Goal: Task Accomplishment & Management: Manage account settings

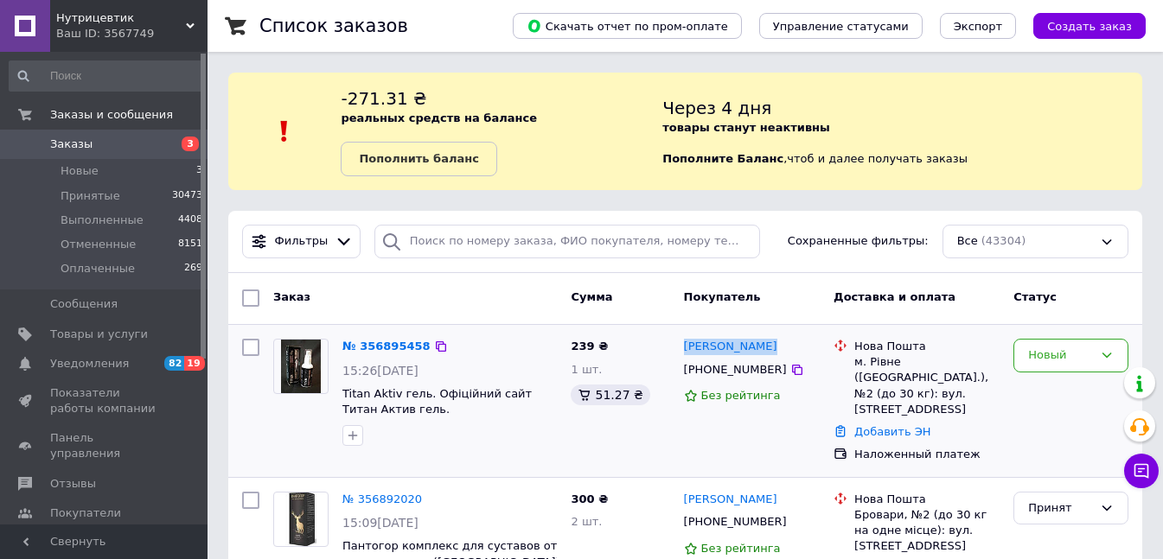
drag, startPoint x: 768, startPoint y: 346, endPoint x: 680, endPoint y: 344, distance: 87.3
click at [680, 344] on div "[PERSON_NAME] [PHONE_NUMBER] Без рейтинга" at bounding box center [752, 401] width 150 height 138
copy link "[PERSON_NAME]"
click at [1036, 358] on div "Новый" at bounding box center [1060, 356] width 65 height 18
click at [1049, 392] on li "Принят" at bounding box center [1070, 392] width 113 height 32
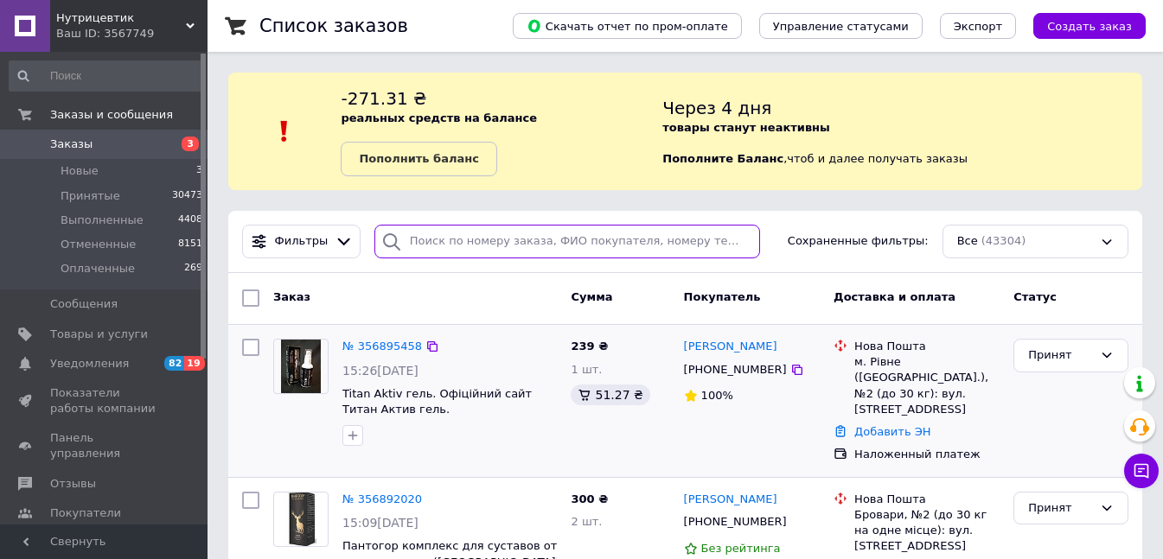
click at [458, 228] on input "search" at bounding box center [567, 242] width 386 height 34
paste input "0964333375"
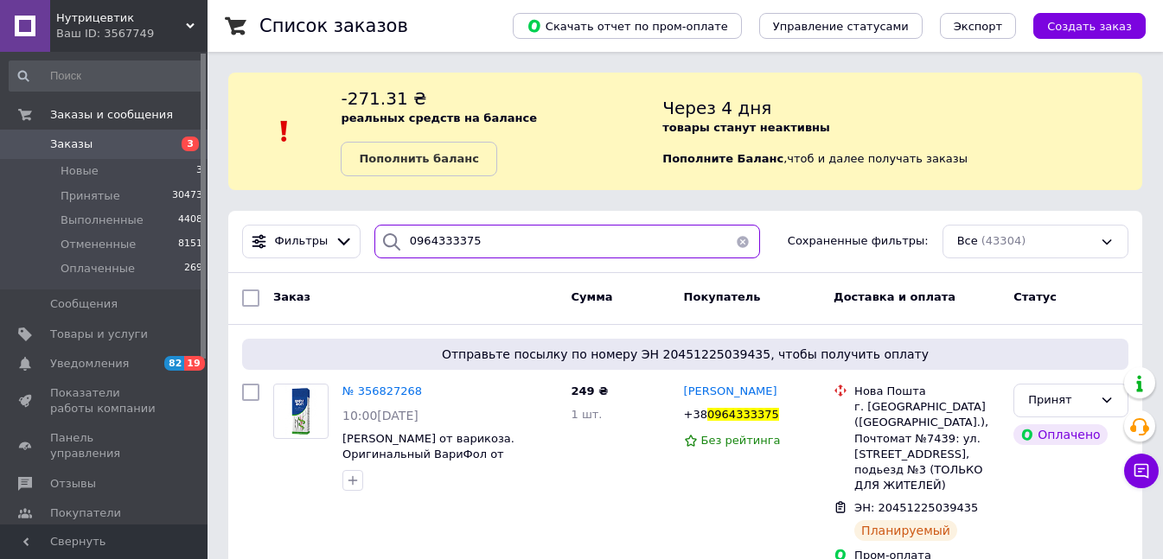
drag, startPoint x: 486, startPoint y: 240, endPoint x: 365, endPoint y: 243, distance: 121.1
click at [367, 243] on div "0964333375" at bounding box center [567, 242] width 400 height 34
paste input "682900068"
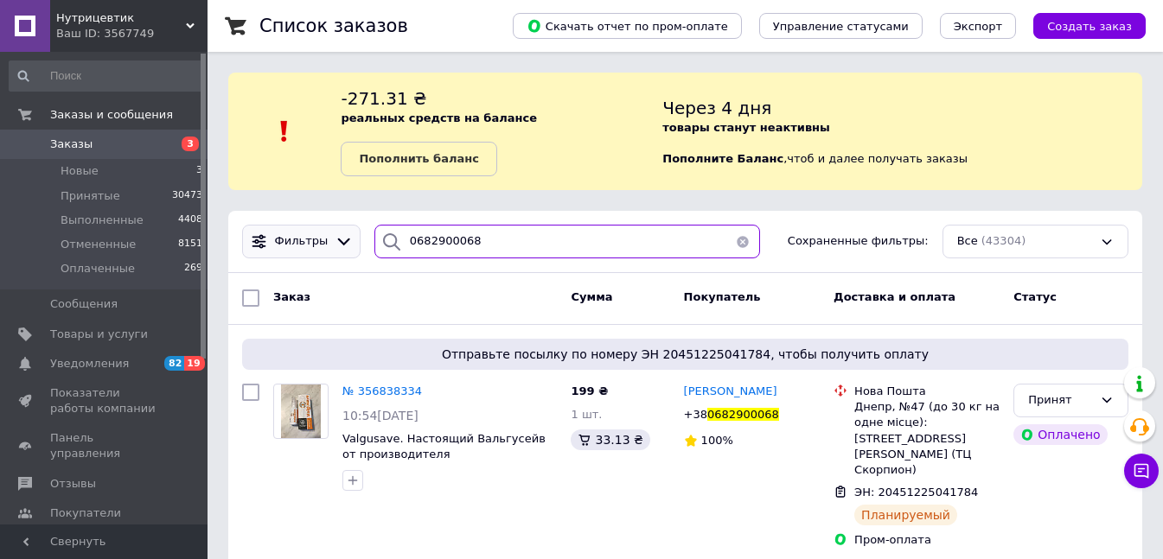
drag, startPoint x: 414, startPoint y: 246, endPoint x: 348, endPoint y: 248, distance: 65.7
click at [348, 248] on div "Фильтры 0682900068 Сохраненные фильтры: Все (43304)" at bounding box center [685, 242] width 900 height 34
paste input "501868145"
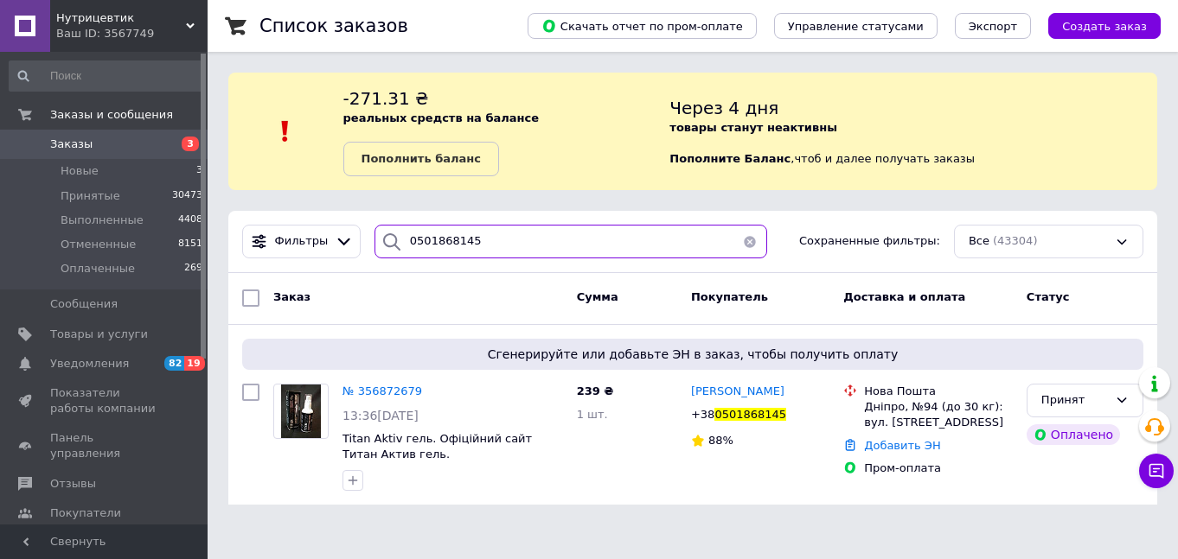
type input "0501868145"
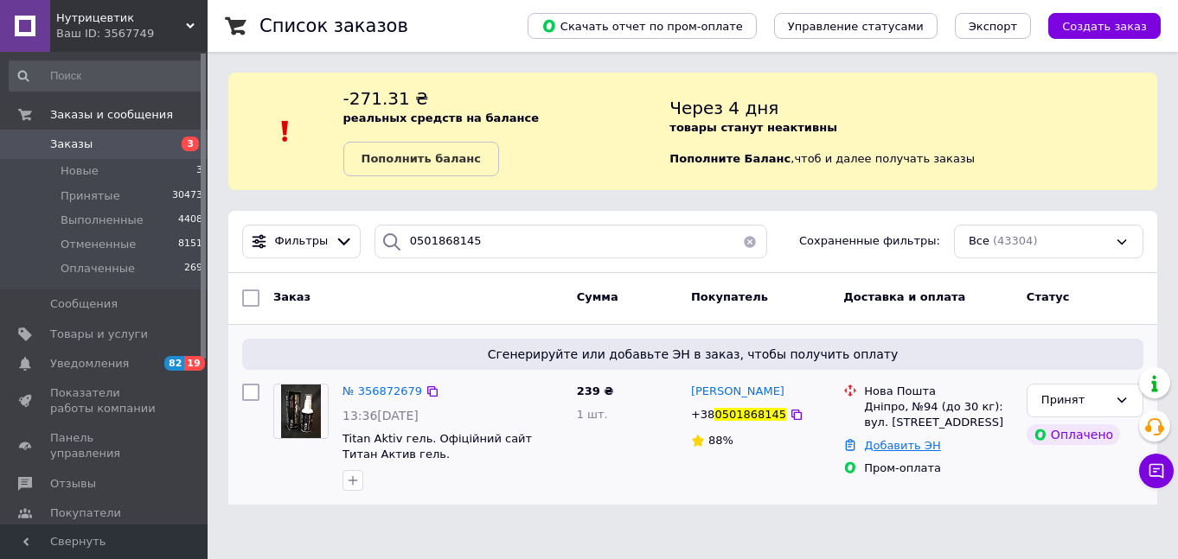
click at [886, 443] on link "Добавить ЭН" at bounding box center [902, 445] width 76 height 13
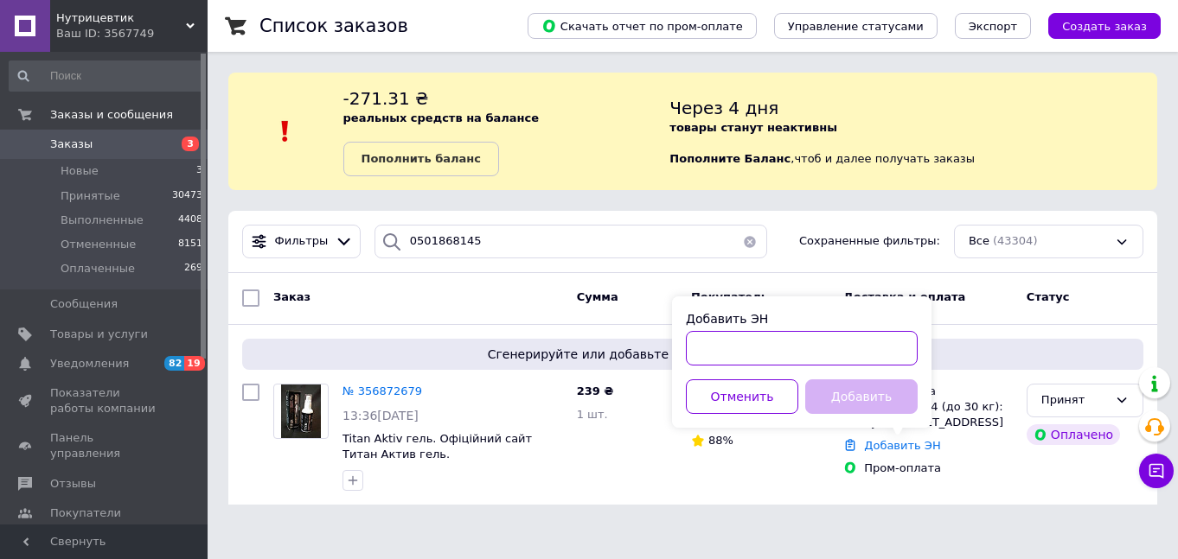
click at [773, 350] on input "Добавить ЭН" at bounding box center [802, 348] width 232 height 35
paste input "20451225146788"
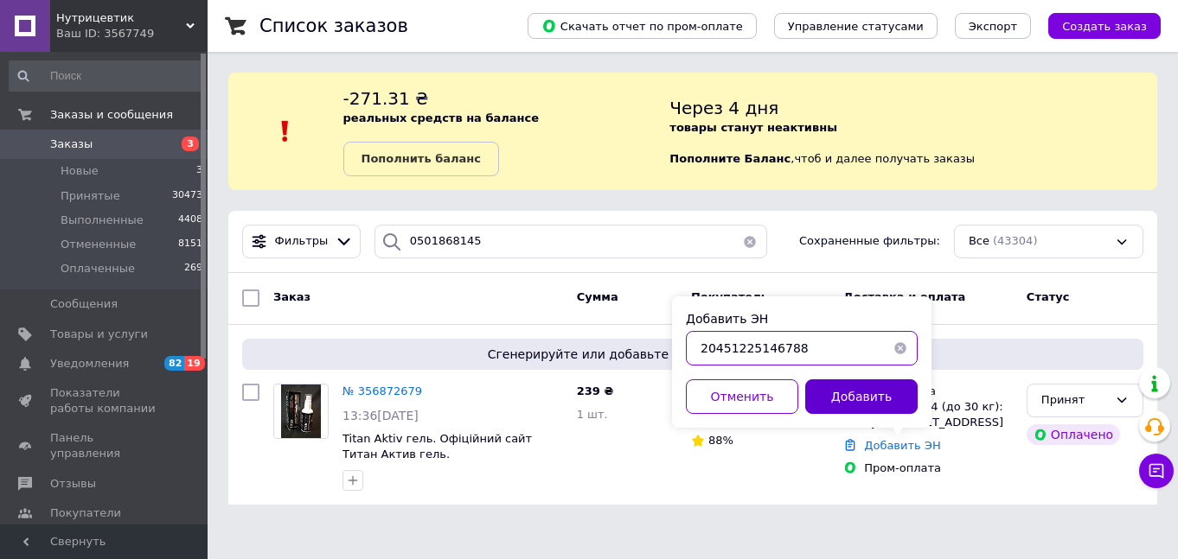
type input "20451225146788"
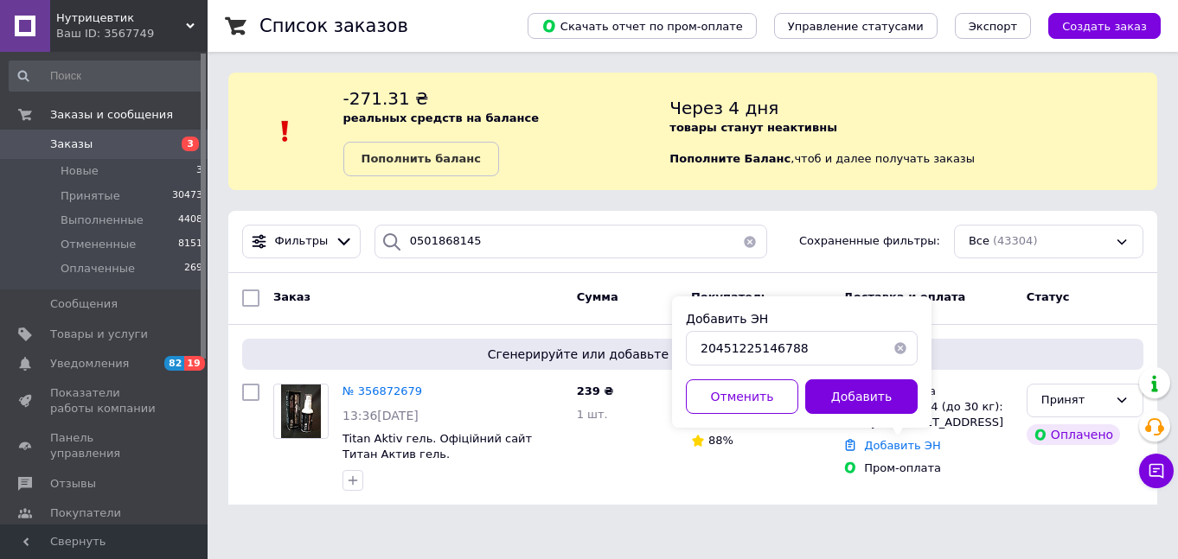
click at [840, 392] on button "Добавить" at bounding box center [861, 397] width 112 height 35
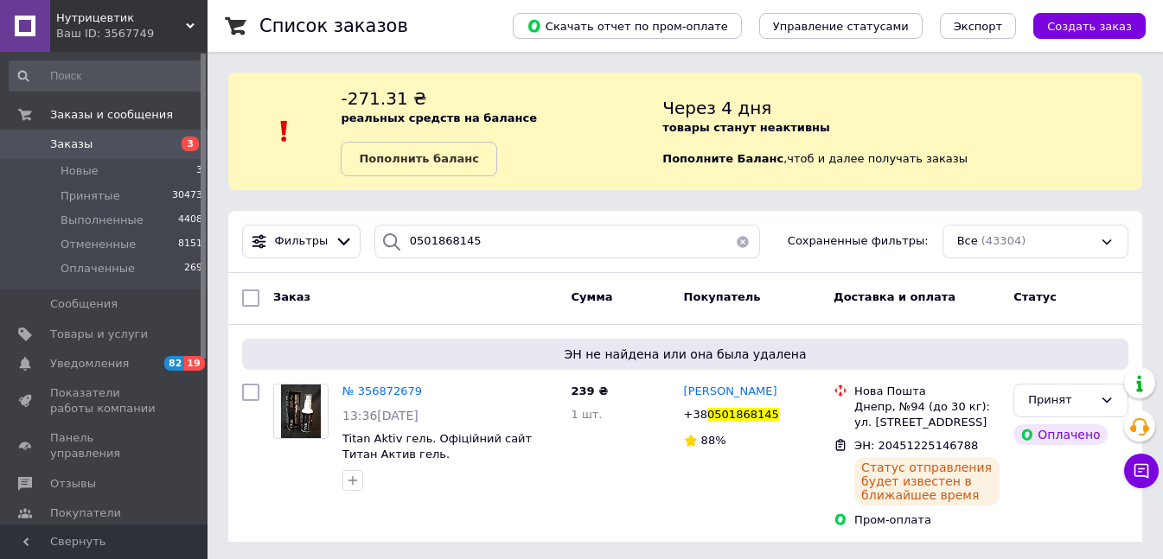
click at [82, 144] on span "Заказы" at bounding box center [71, 145] width 42 height 16
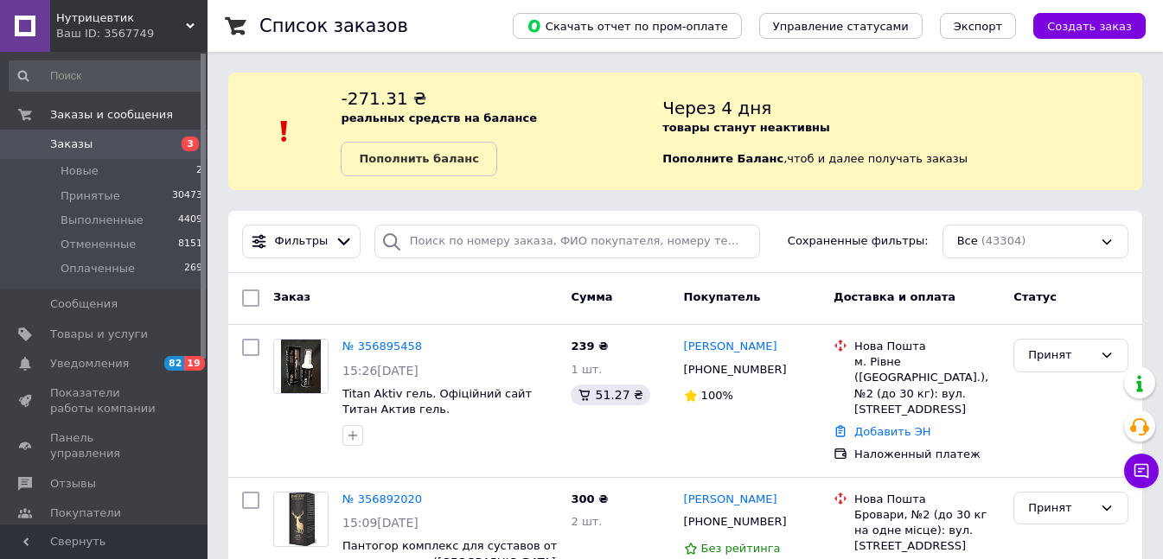
click at [122, 150] on span "Заказы" at bounding box center [105, 145] width 110 height 16
click at [93, 268] on span "Оплаченные" at bounding box center [98, 269] width 74 height 16
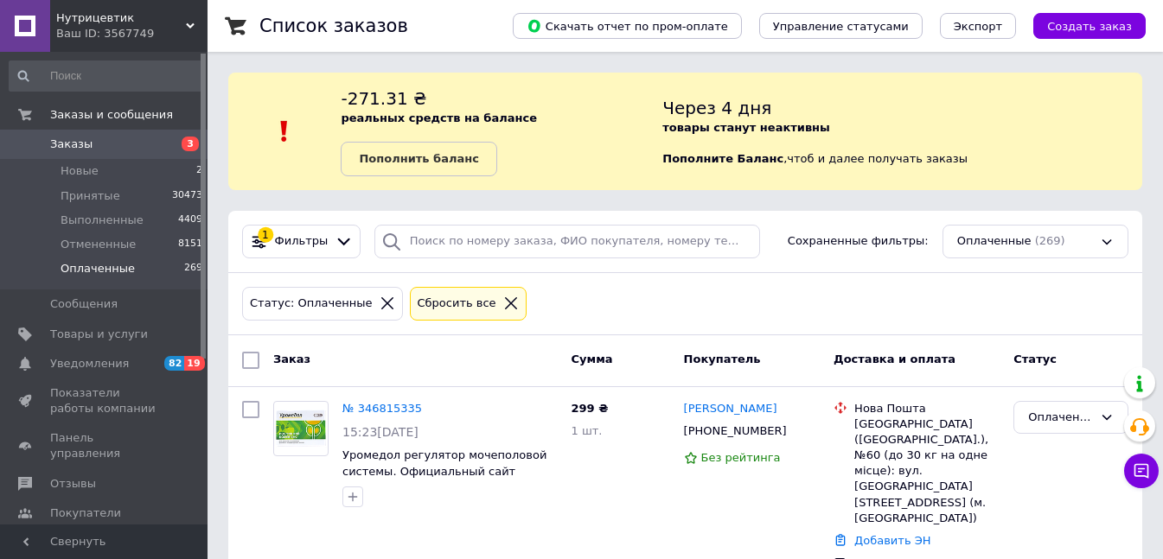
scroll to position [173, 0]
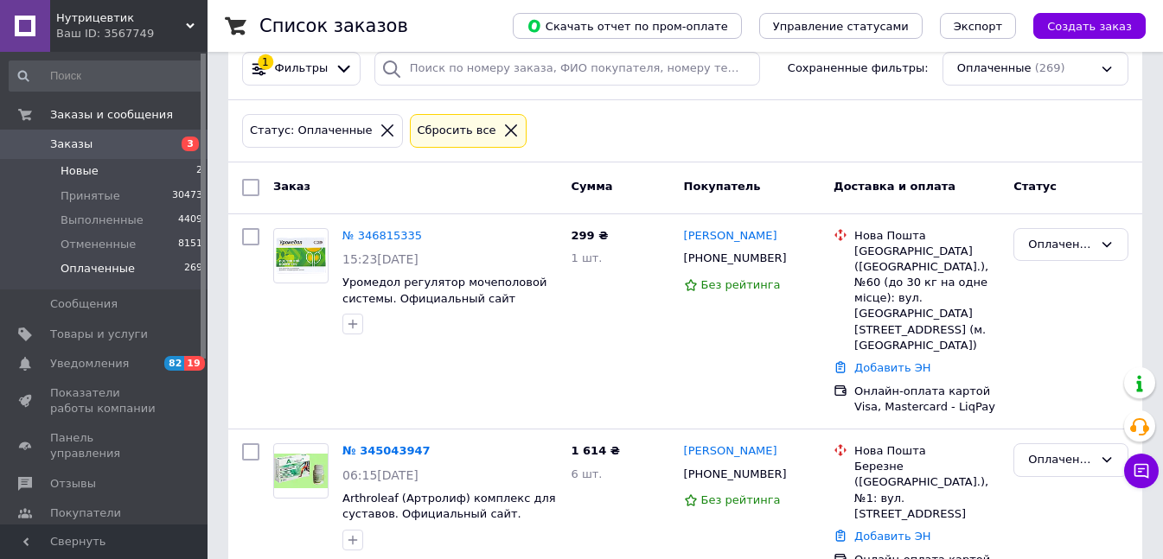
click at [69, 171] on span "Новые" at bounding box center [80, 171] width 38 height 16
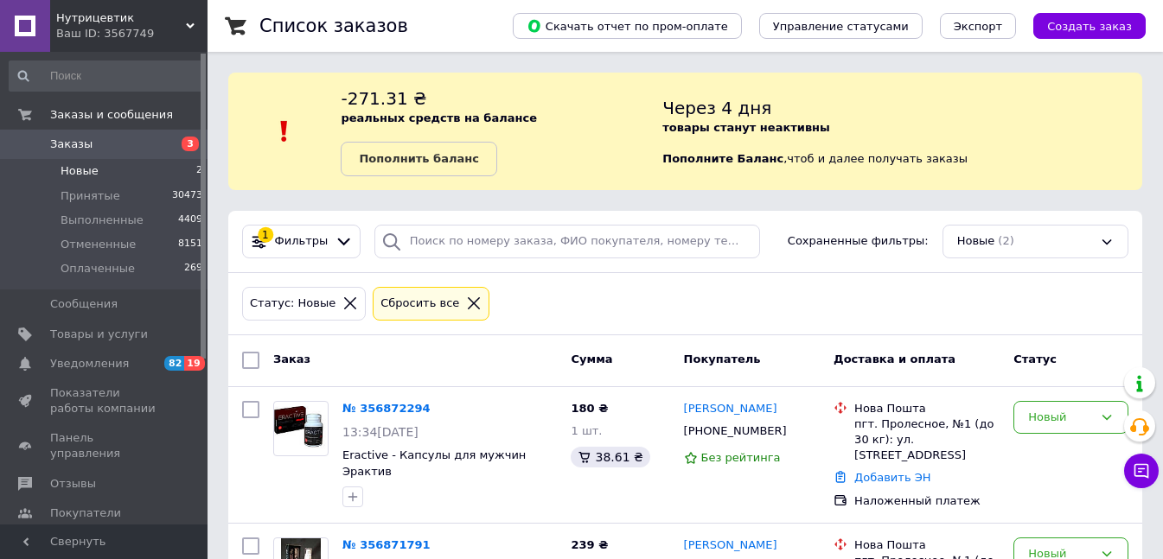
click at [89, 146] on span "Заказы" at bounding box center [105, 145] width 110 height 16
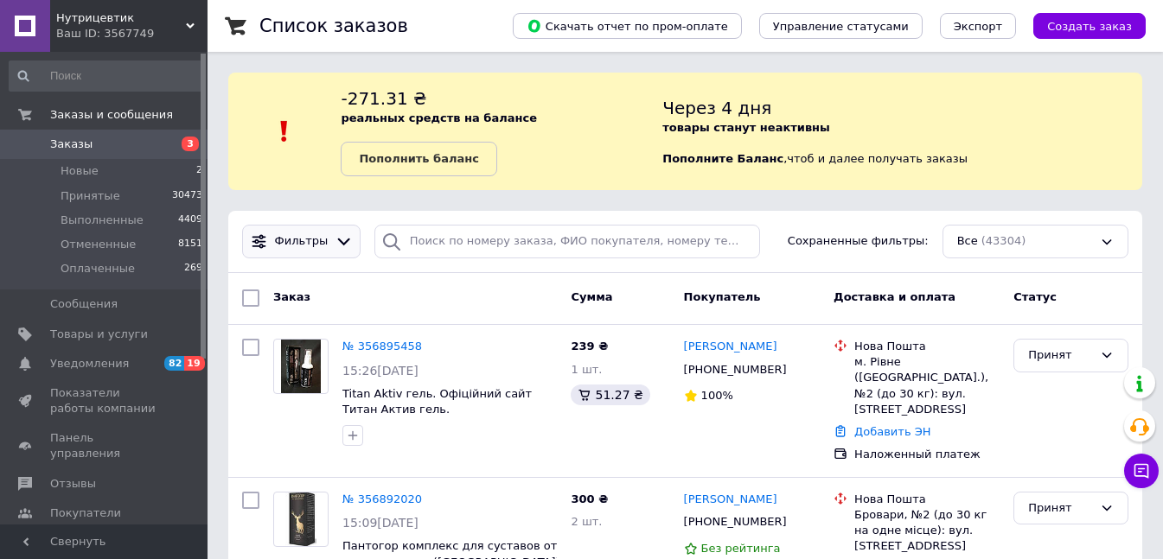
click at [335, 244] on icon at bounding box center [344, 242] width 18 height 18
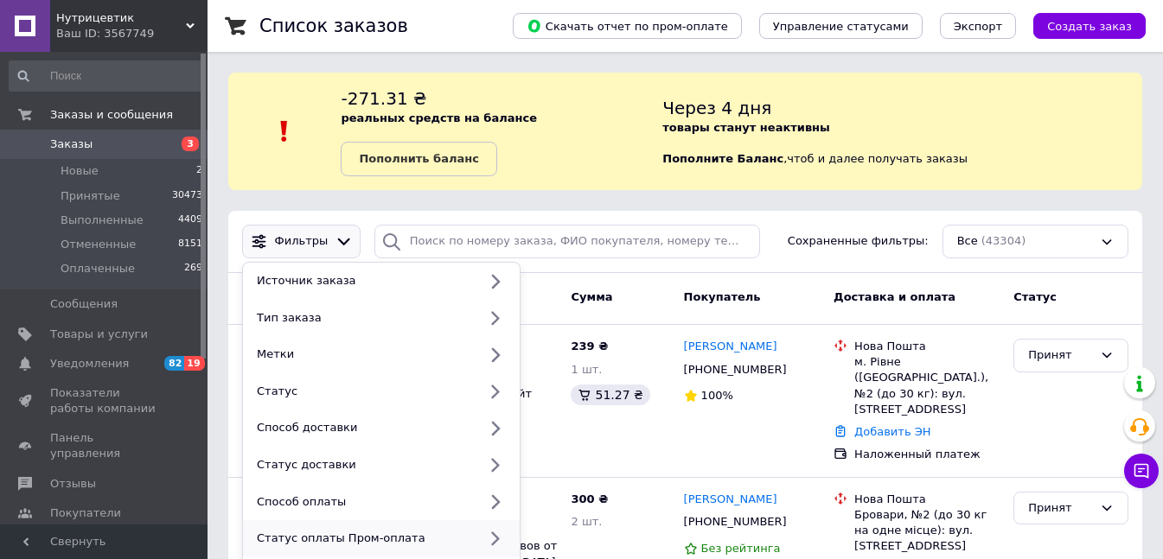
click at [355, 528] on div "Статус оплаты Пром-оплата" at bounding box center [381, 538] width 277 height 37
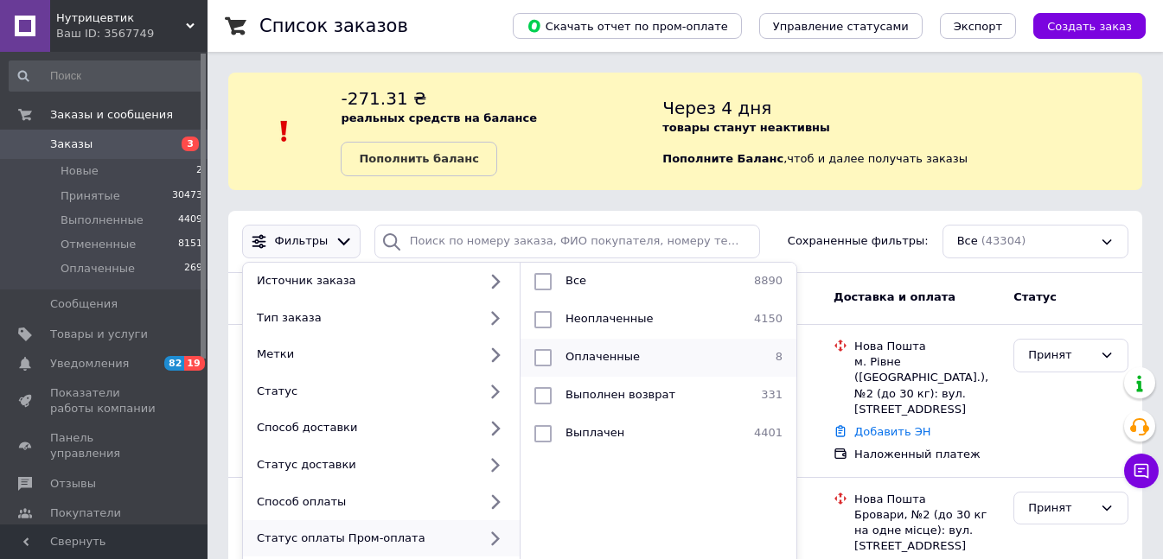
click at [550, 358] on input "checkbox" at bounding box center [542, 357] width 17 height 17
checkbox input "true"
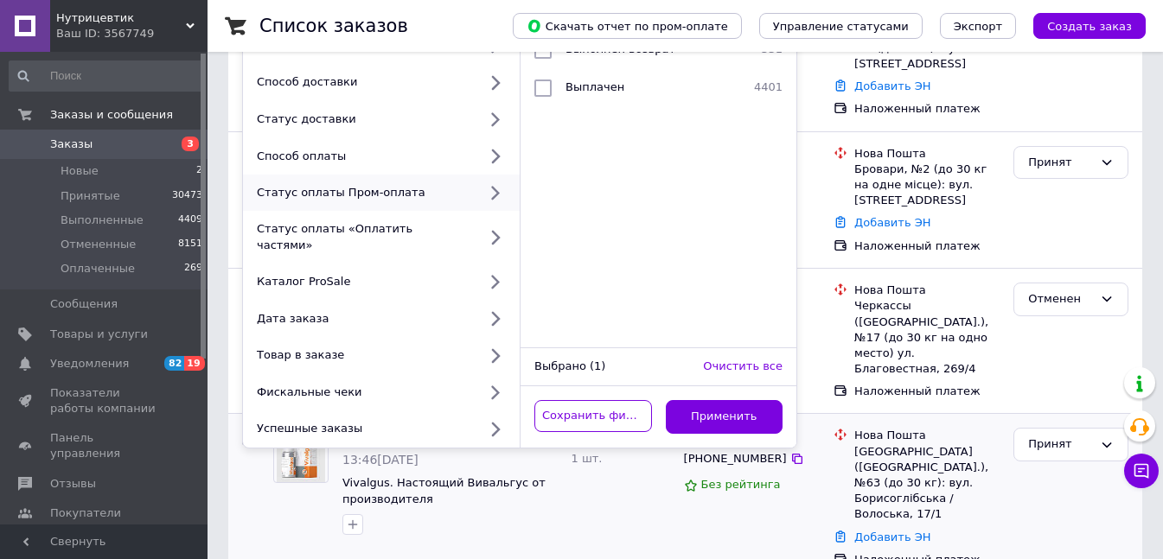
scroll to position [692, 0]
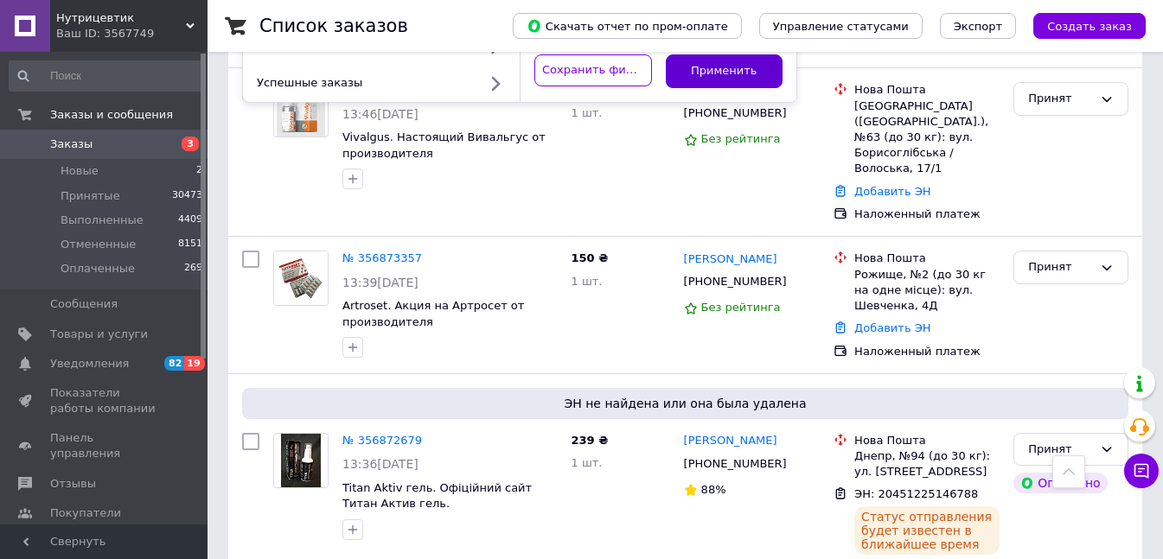
click at [714, 67] on button "Применить" at bounding box center [725, 71] width 118 height 34
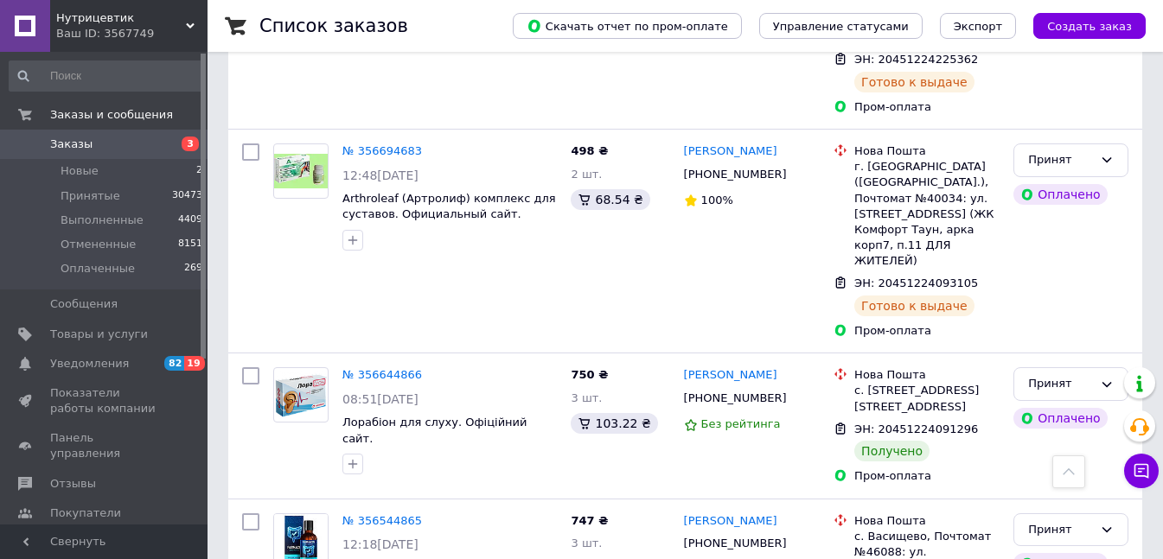
scroll to position [1410, 0]
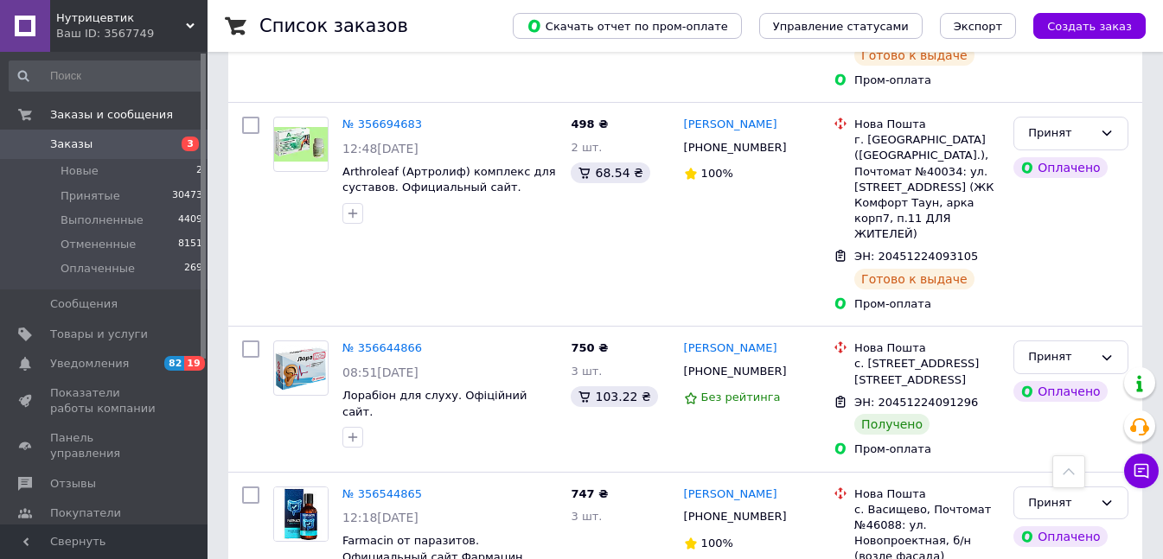
click at [63, 150] on span "Заказы" at bounding box center [71, 145] width 42 height 16
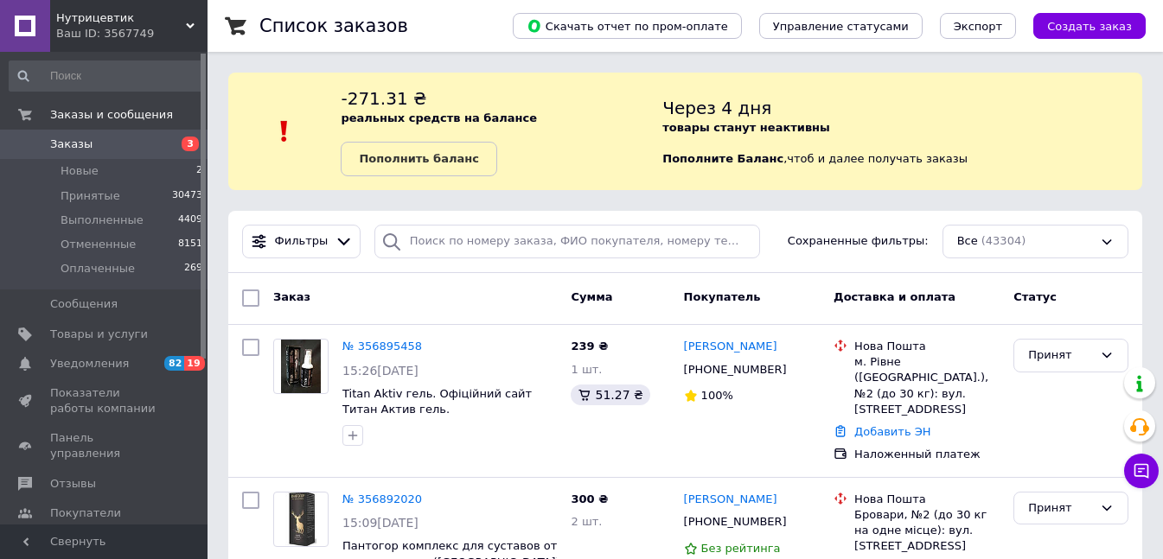
click at [139, 140] on span "Заказы" at bounding box center [105, 145] width 110 height 16
click at [147, 150] on span "Заказы" at bounding box center [105, 145] width 110 height 16
click at [79, 142] on span "Заказы" at bounding box center [71, 145] width 42 height 16
click at [102, 144] on span "Заказы" at bounding box center [105, 145] width 110 height 16
click at [99, 140] on span "Заказы" at bounding box center [105, 145] width 110 height 16
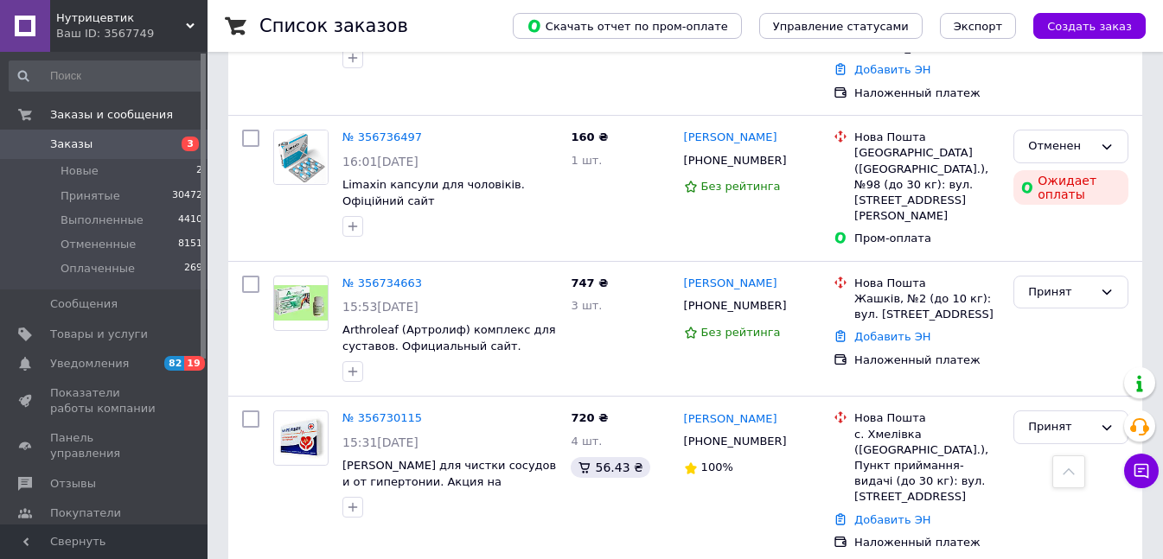
scroll to position [4755, 0]
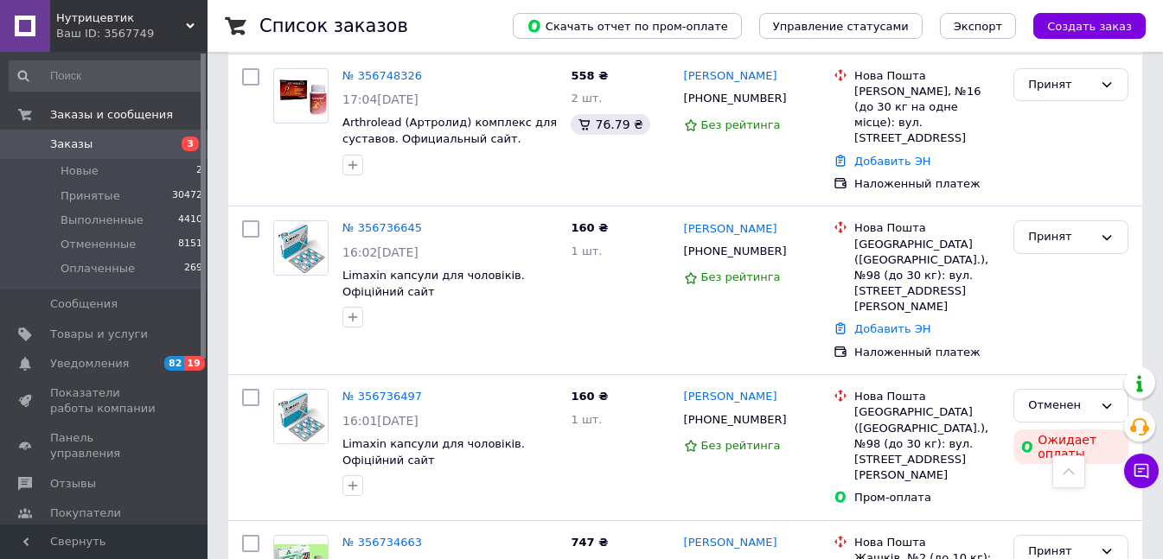
drag, startPoint x: 703, startPoint y: 251, endPoint x: 767, endPoint y: 252, distance: 64.0
copy div "0682465989"
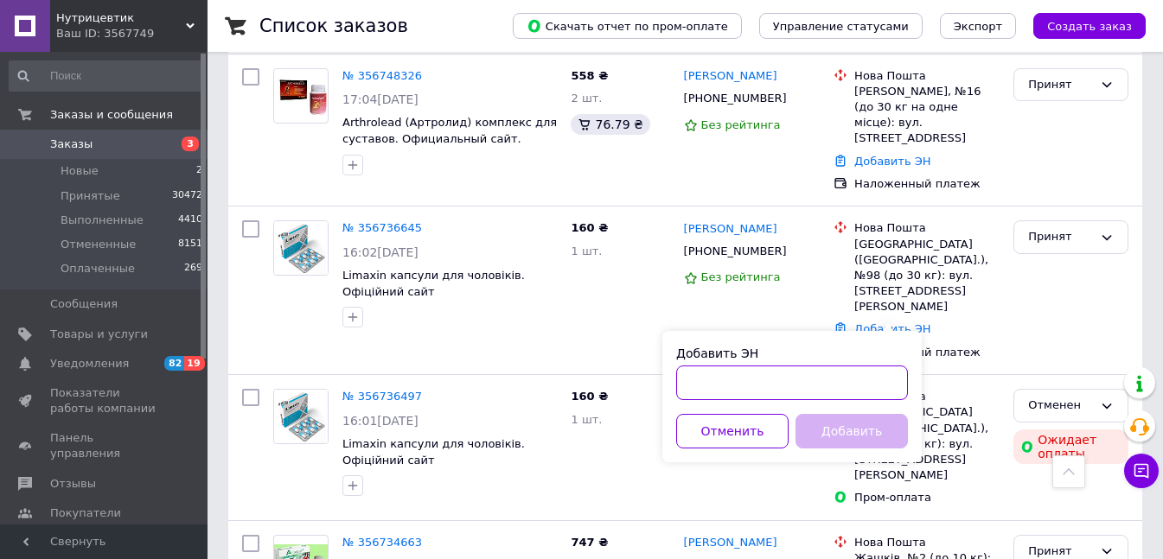
click at [743, 385] on input "Добавить ЭН" at bounding box center [792, 383] width 232 height 35
paste input "20451225036677"
type input "20451225036677"
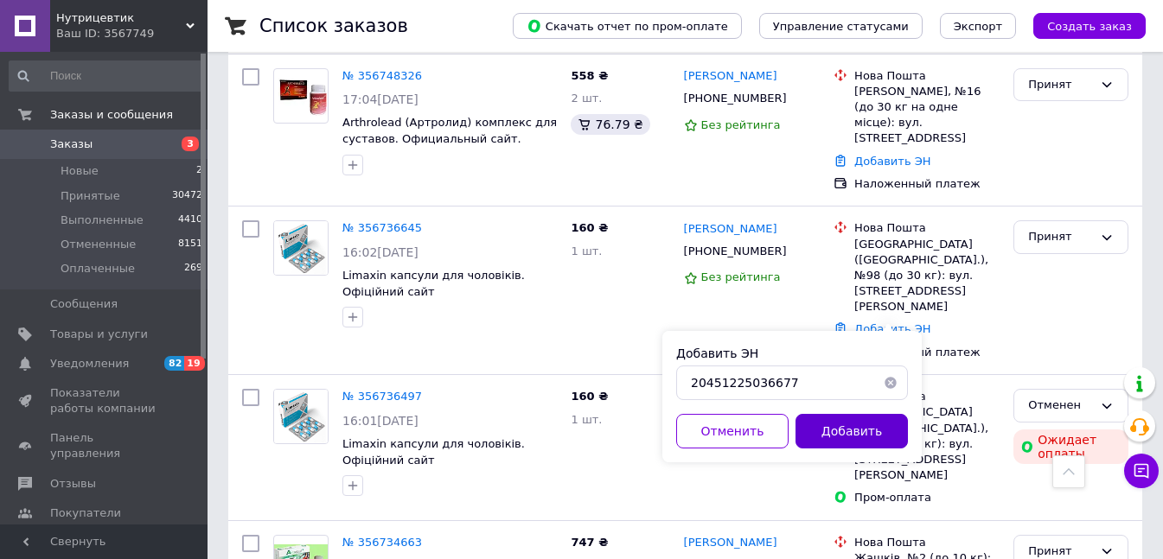
click at [826, 428] on button "Добавить" at bounding box center [851, 431] width 112 height 35
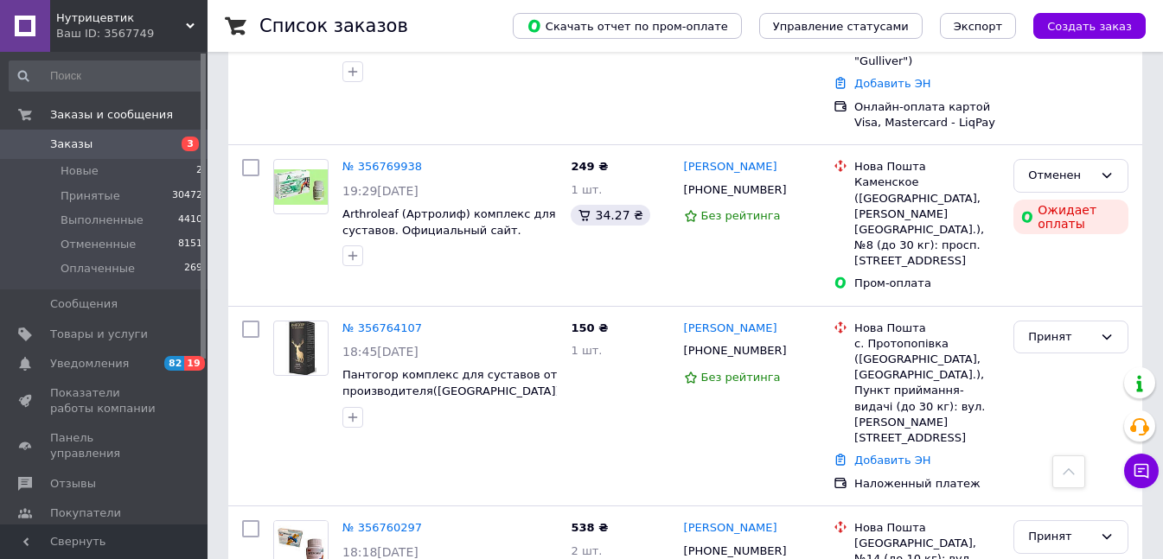
scroll to position [4064, 0]
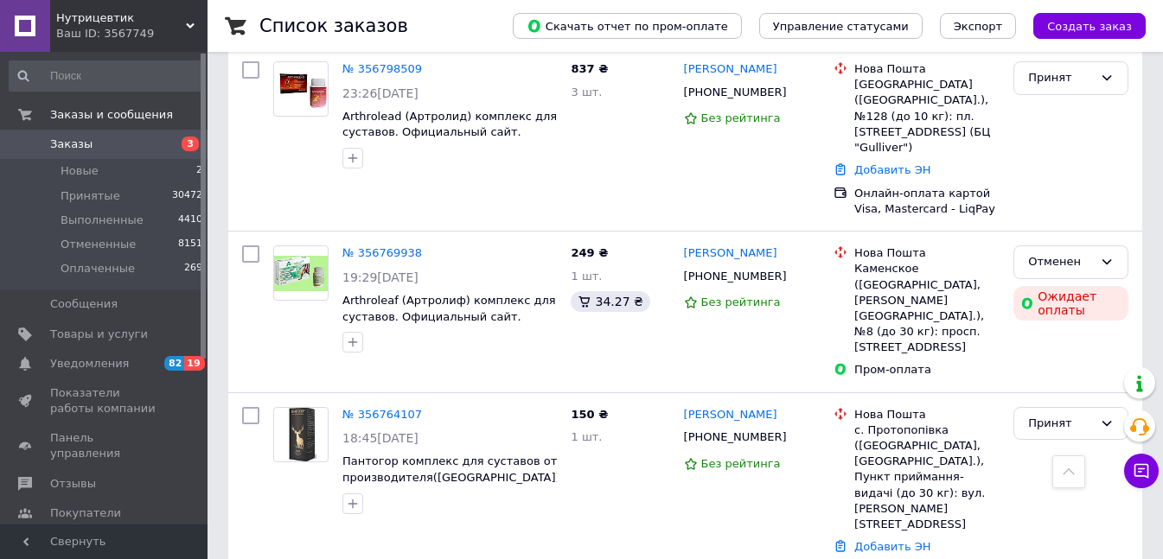
drag, startPoint x: 708, startPoint y: 399, endPoint x: 763, endPoint y: 399, distance: 55.3
copy div "0992809697"
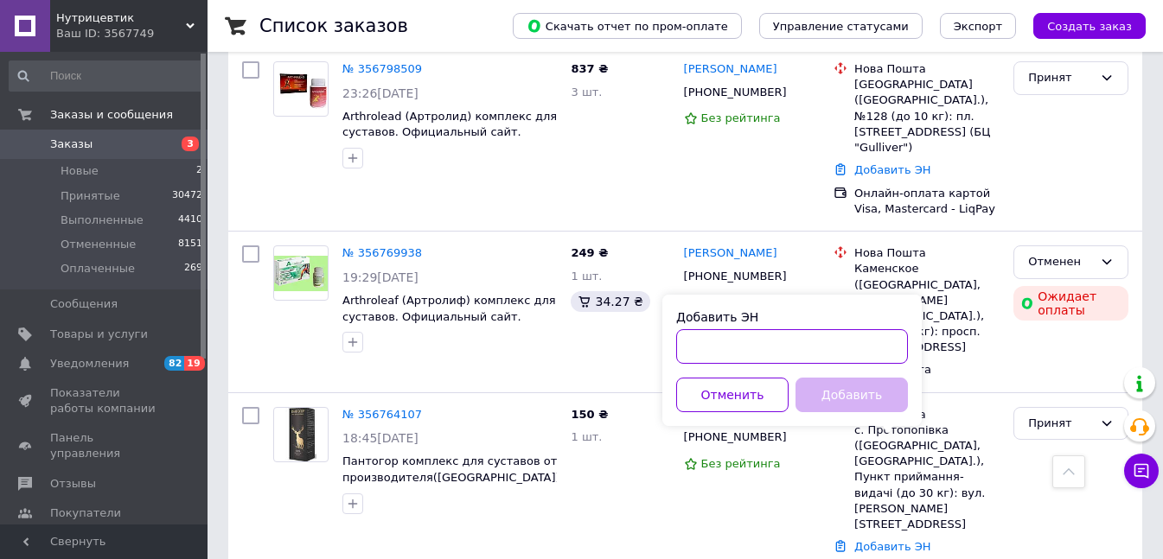
click at [744, 346] on input "Добавить ЭН" at bounding box center [792, 346] width 232 height 35
paste input "20451224549936"
type input "20451224549936"
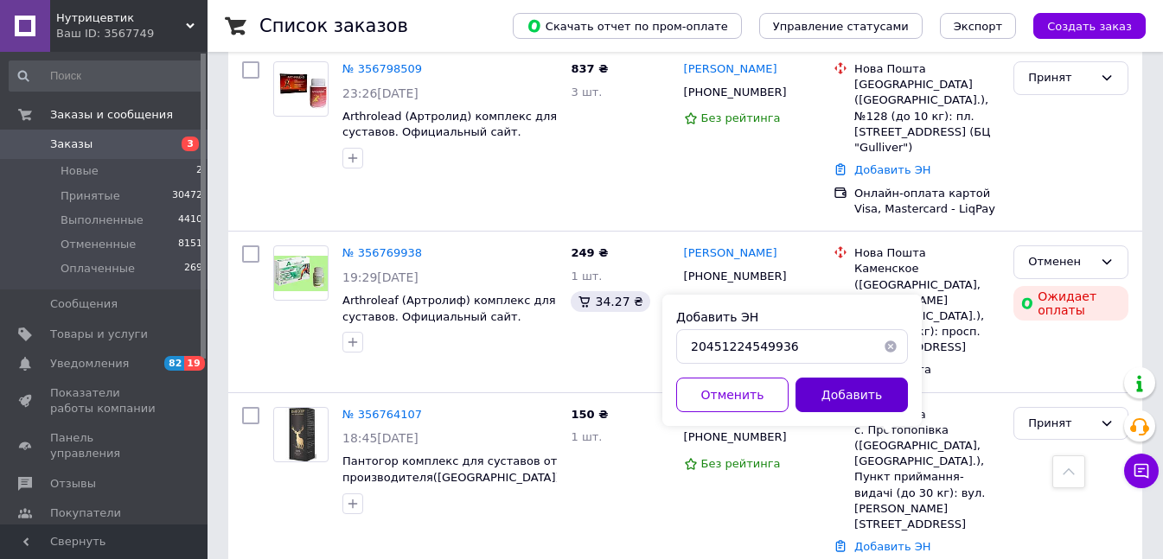
click at [827, 393] on button "Добавить" at bounding box center [851, 395] width 112 height 35
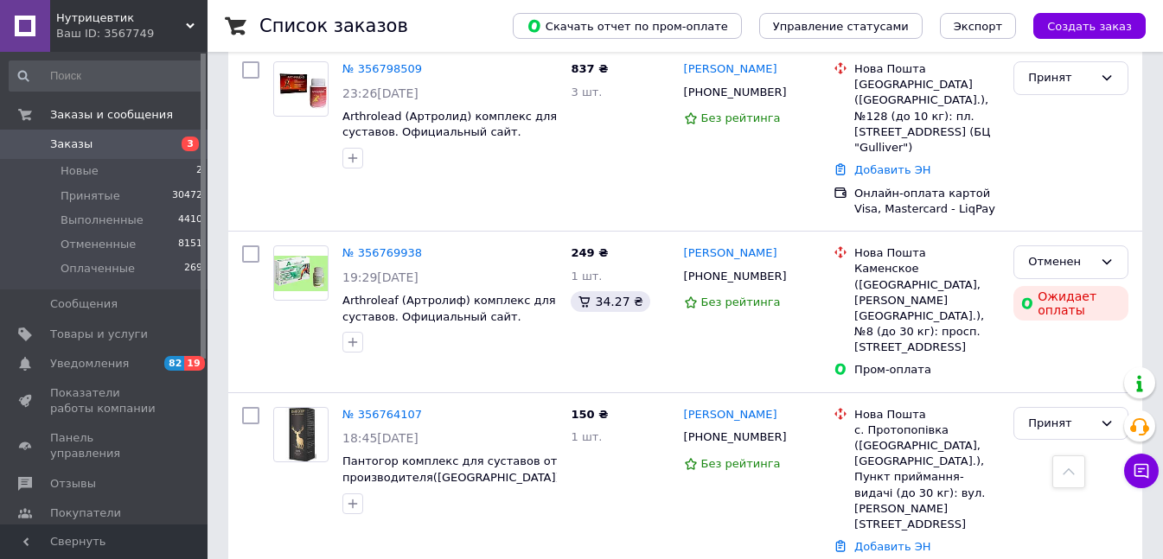
drag, startPoint x: 703, startPoint y: 265, endPoint x: 763, endPoint y: 266, distance: 60.5
copy div "0961416754"
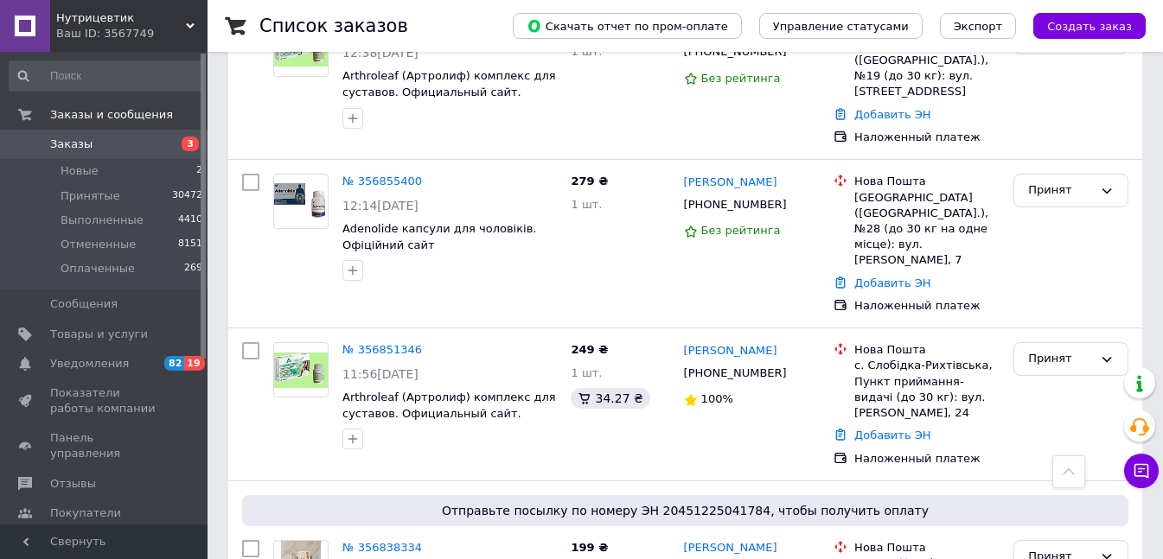
scroll to position [2507, 0]
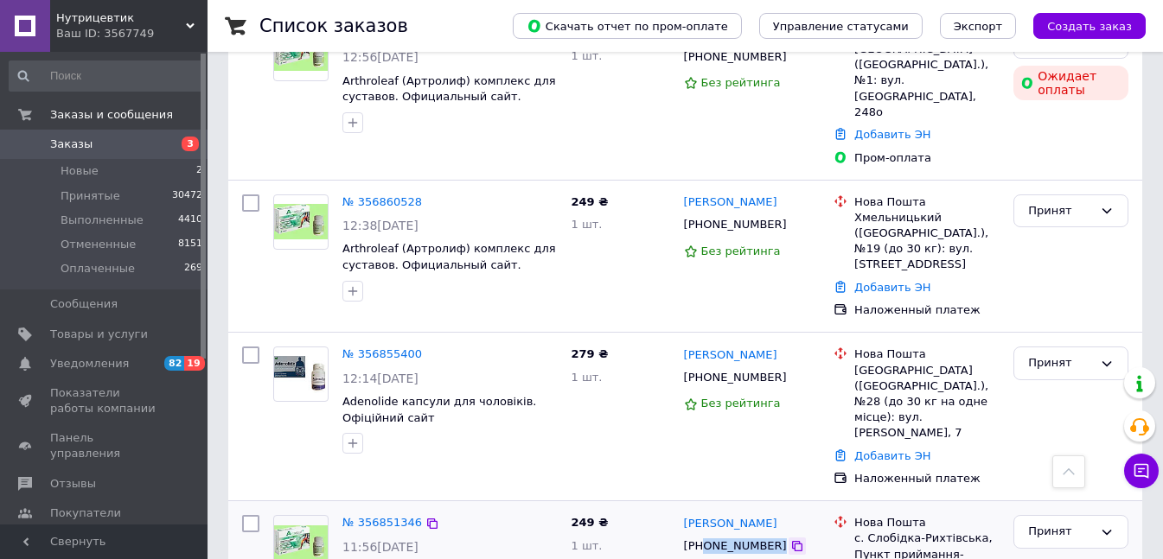
drag, startPoint x: 710, startPoint y: 338, endPoint x: 765, endPoint y: 334, distance: 55.5
click at [765, 537] on div "[PHONE_NUMBER]" at bounding box center [752, 546] width 140 height 19
copy div "0685831219"
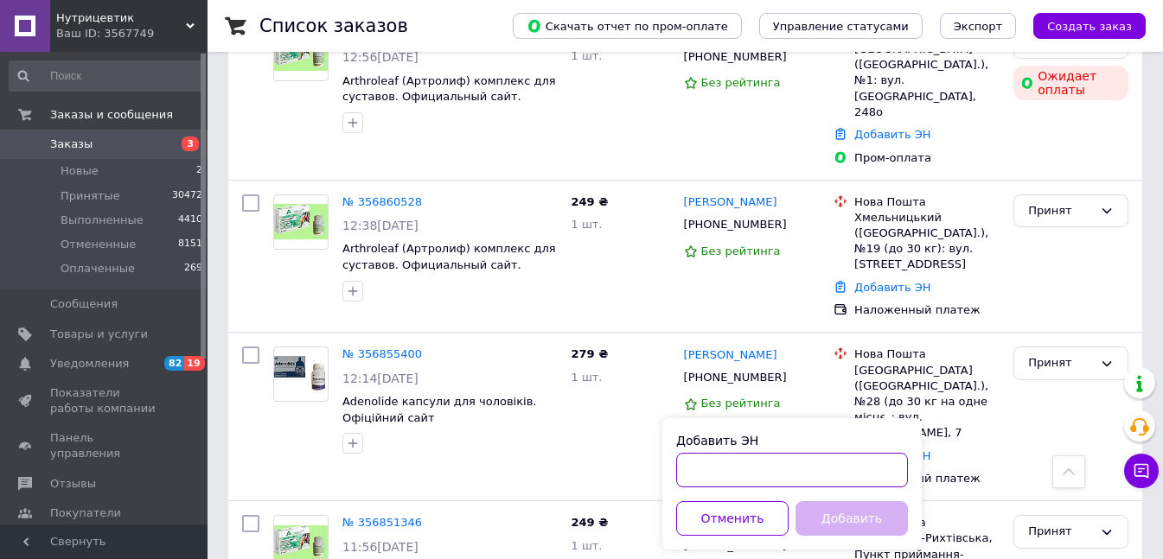
click at [742, 472] on input "Добавить ЭН" at bounding box center [792, 470] width 232 height 35
paste input "20451225172699"
type input "20451225172699"
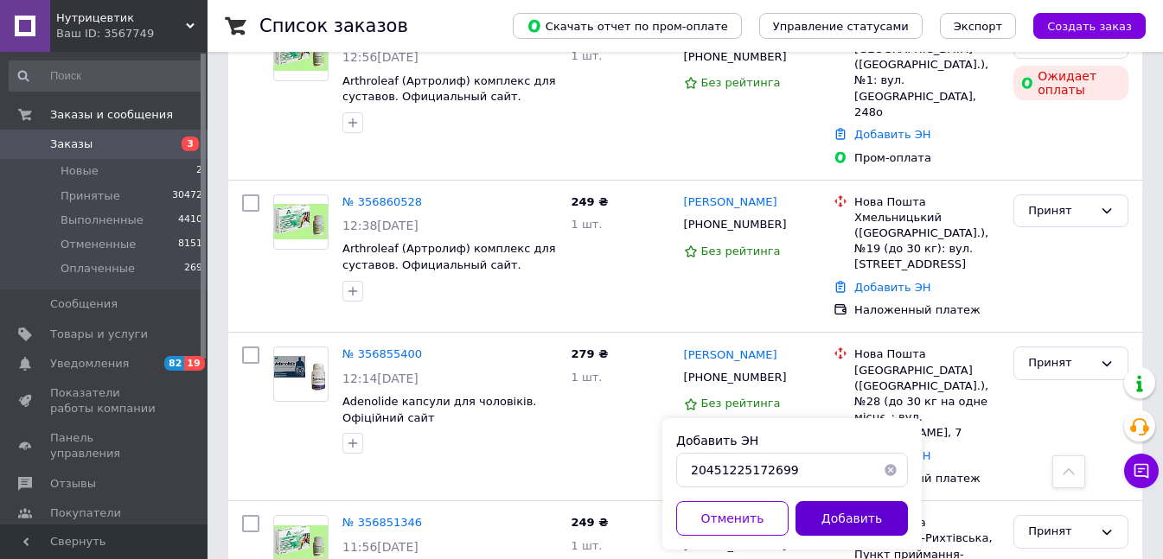
click at [833, 515] on button "Добавить" at bounding box center [851, 518] width 112 height 35
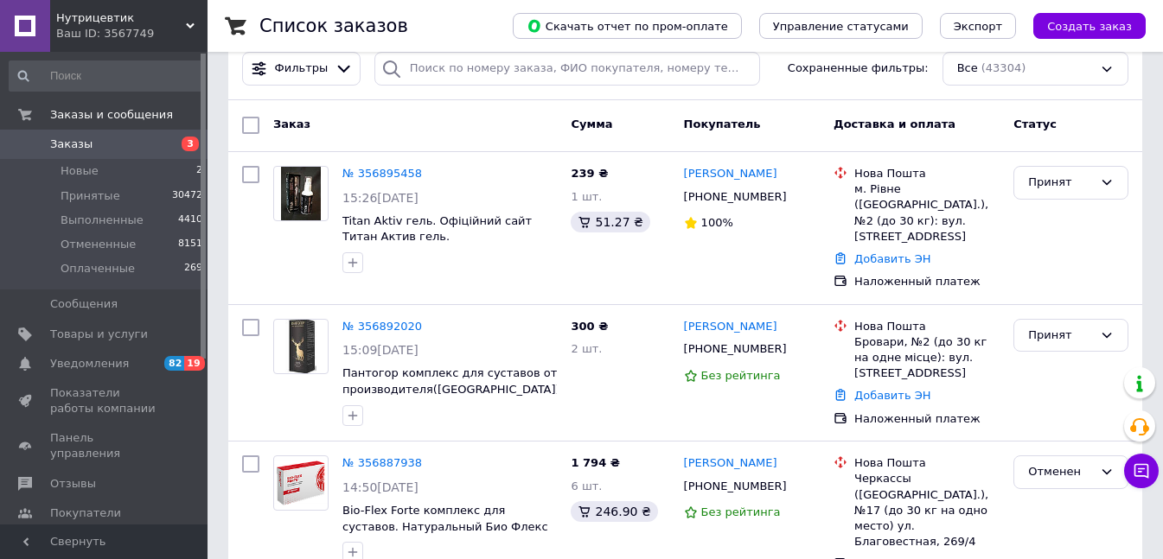
scroll to position [86, 0]
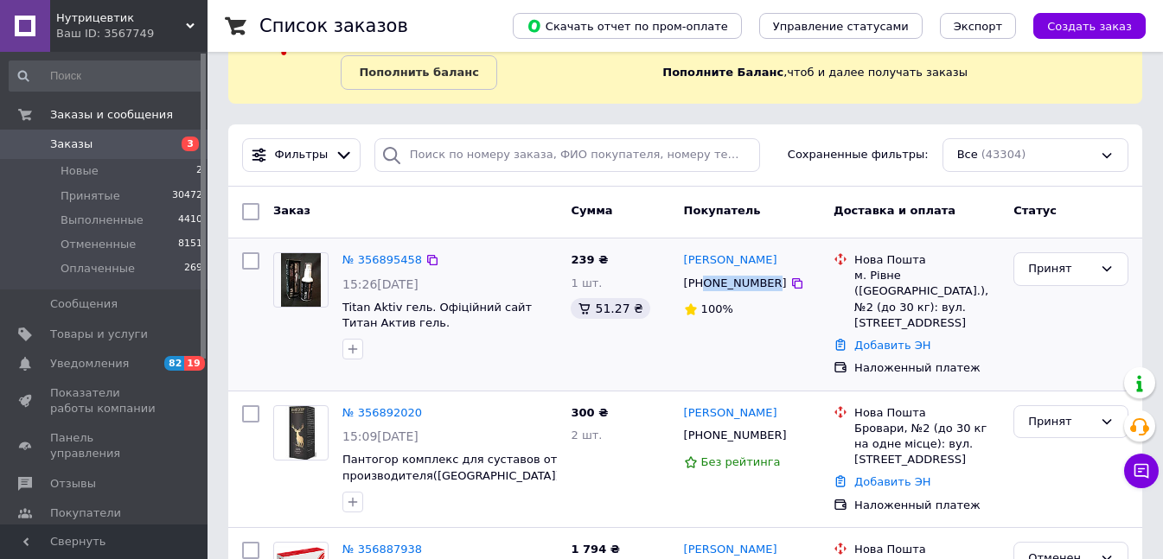
drag, startPoint x: 704, startPoint y: 284, endPoint x: 763, endPoint y: 283, distance: 58.8
click at [763, 283] on div "[PHONE_NUMBER]" at bounding box center [735, 283] width 110 height 22
copy div "0661075580"
click at [903, 339] on link "Добавить ЭН" at bounding box center [892, 345] width 76 height 13
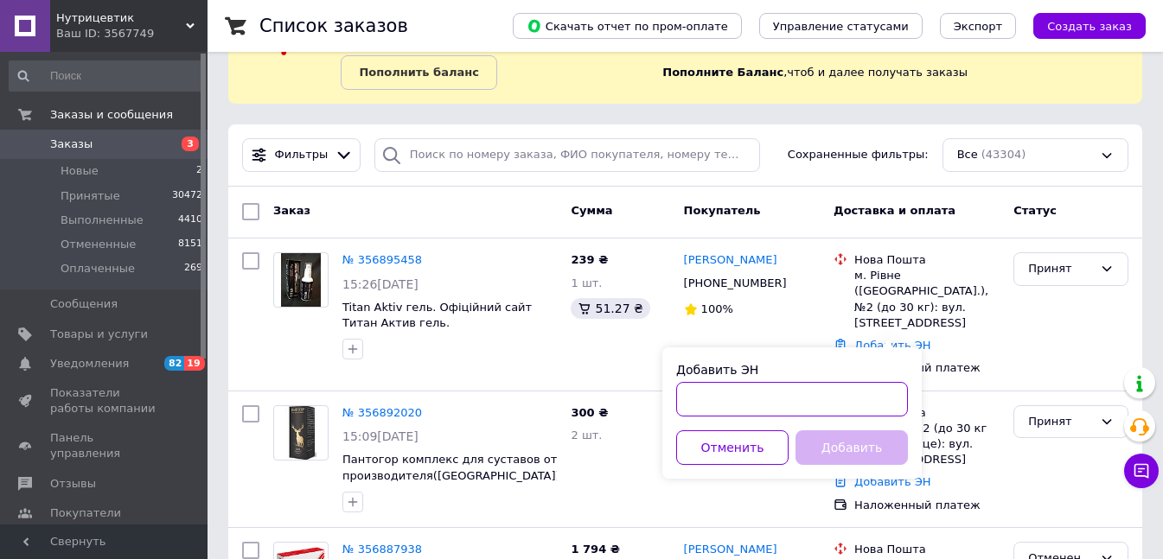
click at [722, 393] on input "Добавить ЭН" at bounding box center [792, 399] width 232 height 35
paste input "20451225173180"
type input "20451225173180"
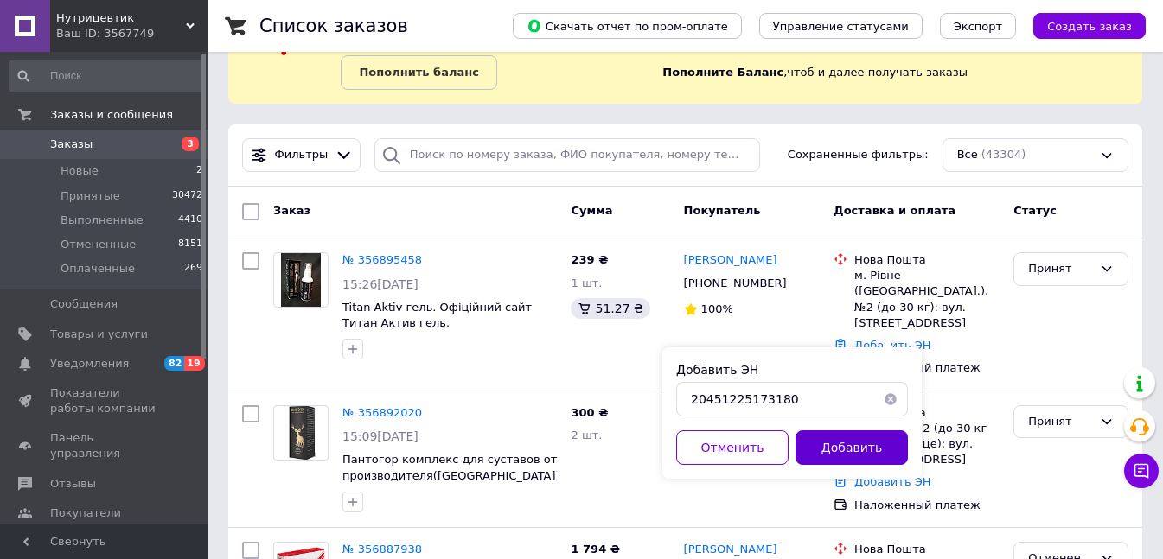
click at [848, 456] on button "Добавить" at bounding box center [851, 448] width 112 height 35
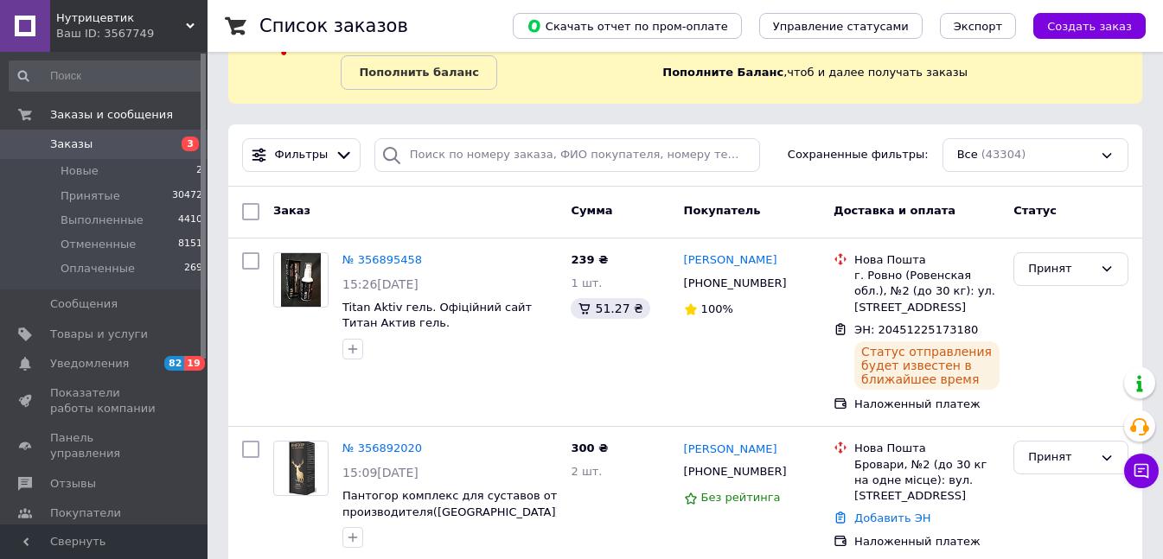
click at [65, 144] on span "Заказы" at bounding box center [71, 145] width 42 height 16
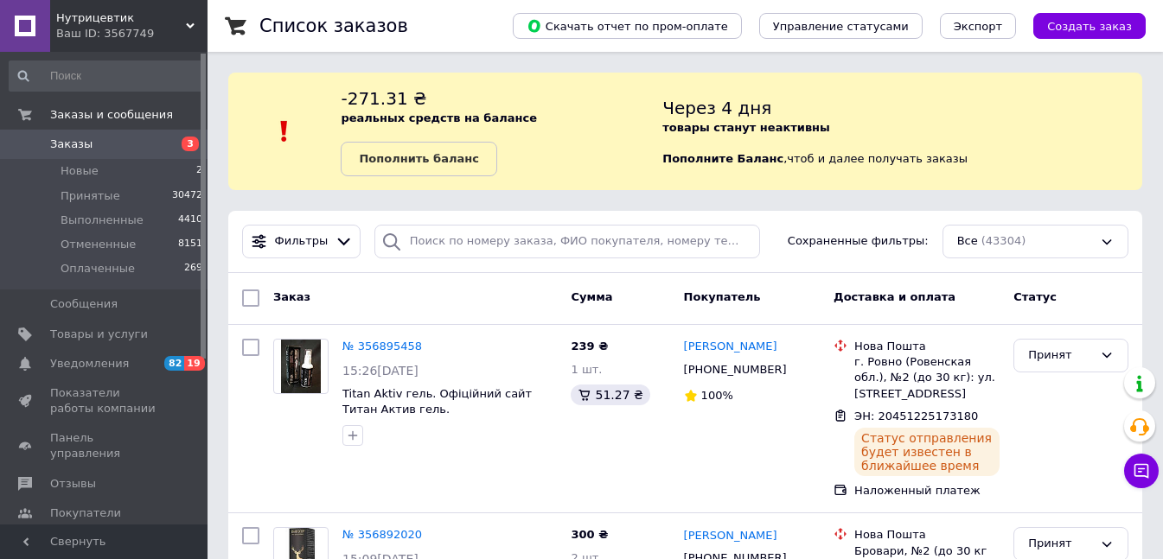
click at [123, 144] on span "Заказы" at bounding box center [105, 145] width 110 height 16
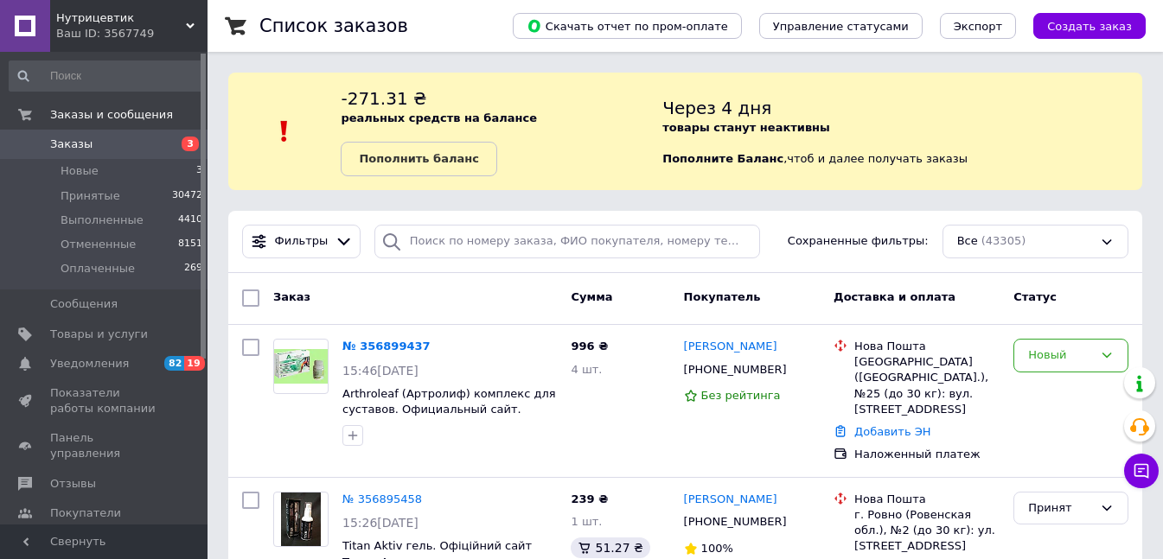
click at [118, 144] on span "Заказы" at bounding box center [105, 145] width 110 height 16
click at [109, 147] on span "Заказы" at bounding box center [105, 145] width 110 height 16
click at [93, 148] on span "Заказы" at bounding box center [105, 145] width 110 height 16
drag, startPoint x: 702, startPoint y: 370, endPoint x: 764, endPoint y: 368, distance: 62.3
click at [764, 368] on div "[PHONE_NUMBER]" at bounding box center [735, 370] width 110 height 22
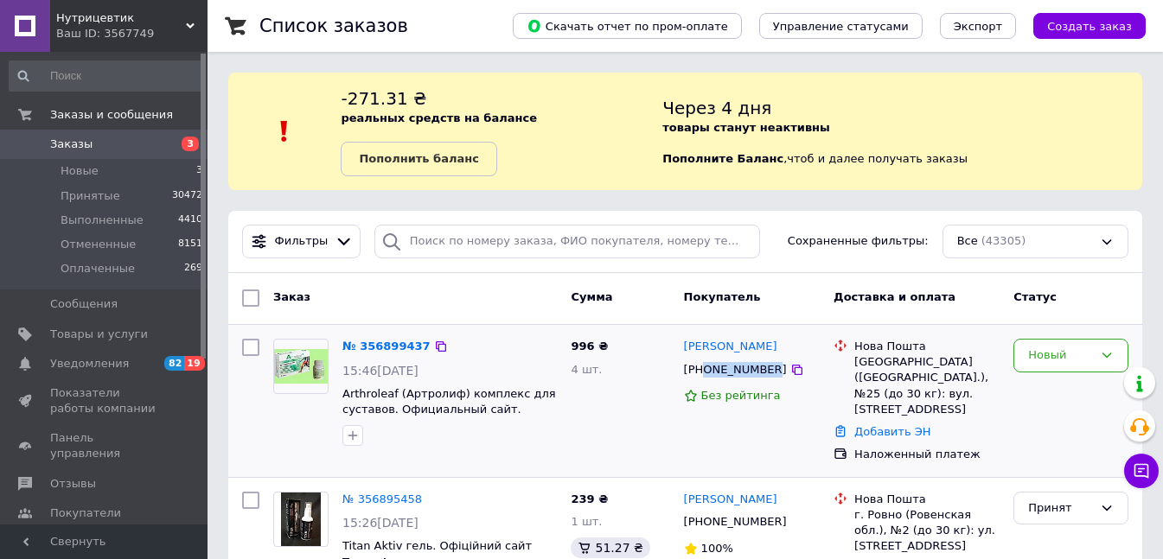
copy div "0677714241"
click at [117, 150] on span "Заказы" at bounding box center [105, 145] width 110 height 16
click at [97, 145] on span "Заказы" at bounding box center [105, 145] width 110 height 16
click at [141, 145] on span "Заказы" at bounding box center [105, 145] width 110 height 16
click at [134, 144] on span "Заказы" at bounding box center [105, 145] width 110 height 16
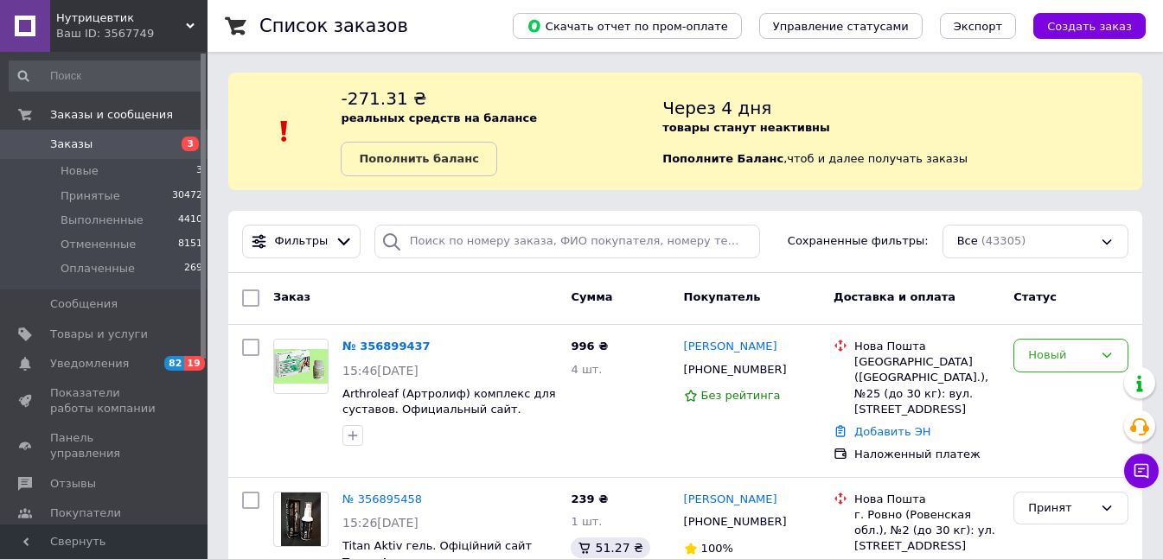
click at [123, 137] on span "Заказы" at bounding box center [105, 145] width 110 height 16
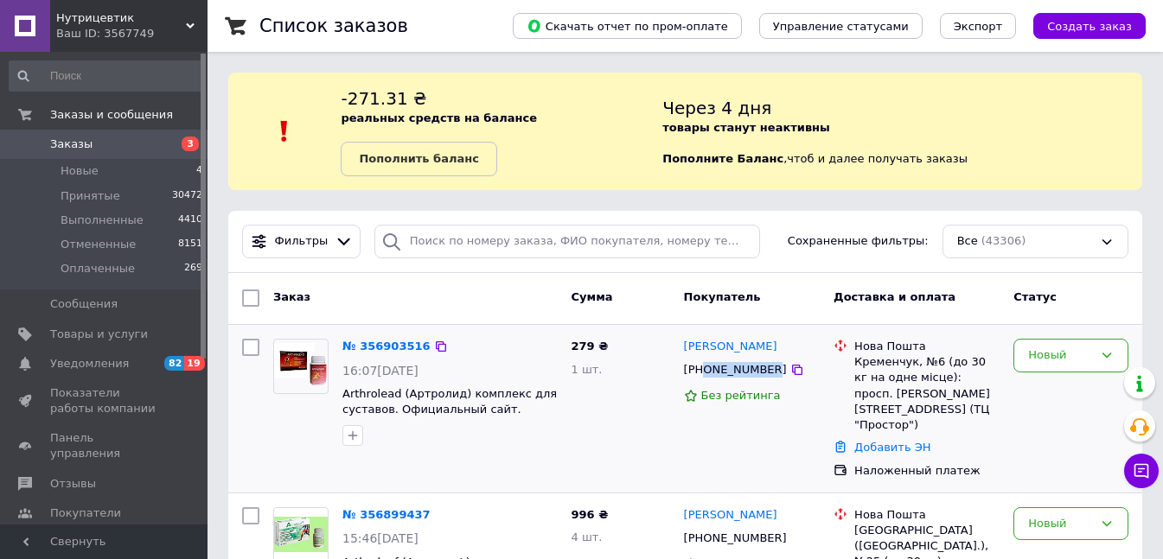
drag, startPoint x: 703, startPoint y: 371, endPoint x: 763, endPoint y: 371, distance: 60.5
click at [763, 371] on div "[PHONE_NUMBER]" at bounding box center [735, 370] width 110 height 22
copy div "0987303174"
drag, startPoint x: 784, startPoint y: 345, endPoint x: 685, endPoint y: 346, distance: 99.4
click at [685, 346] on div "[PERSON_NAME]" at bounding box center [752, 347] width 140 height 20
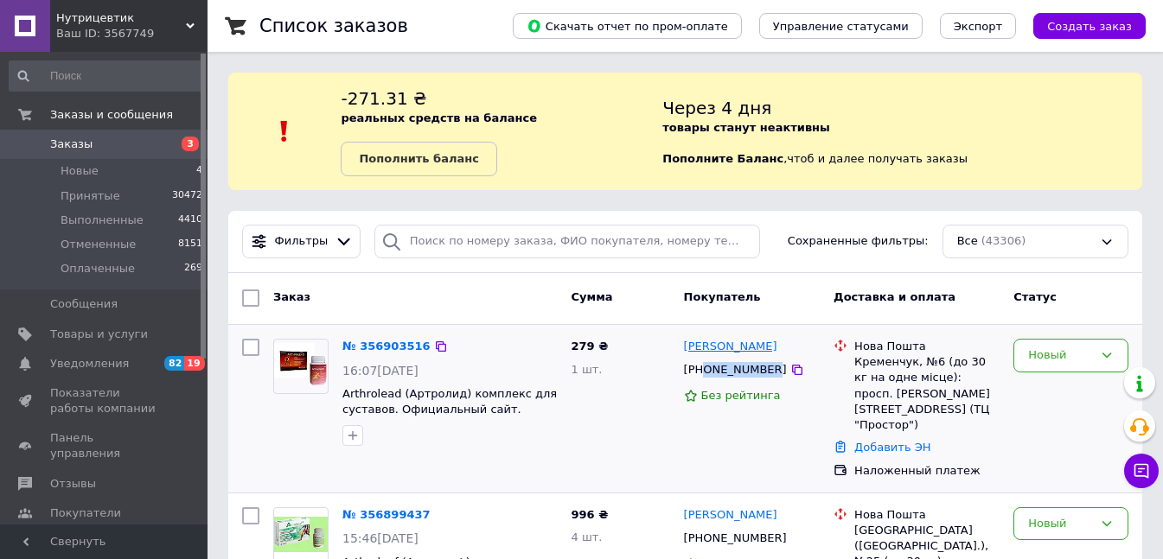
copy link "[PERSON_NAME]"
click at [1042, 362] on div "Новый" at bounding box center [1060, 356] width 65 height 18
click at [1057, 395] on li "Принят" at bounding box center [1070, 392] width 113 height 32
click at [129, 144] on span "Заказы" at bounding box center [105, 145] width 110 height 16
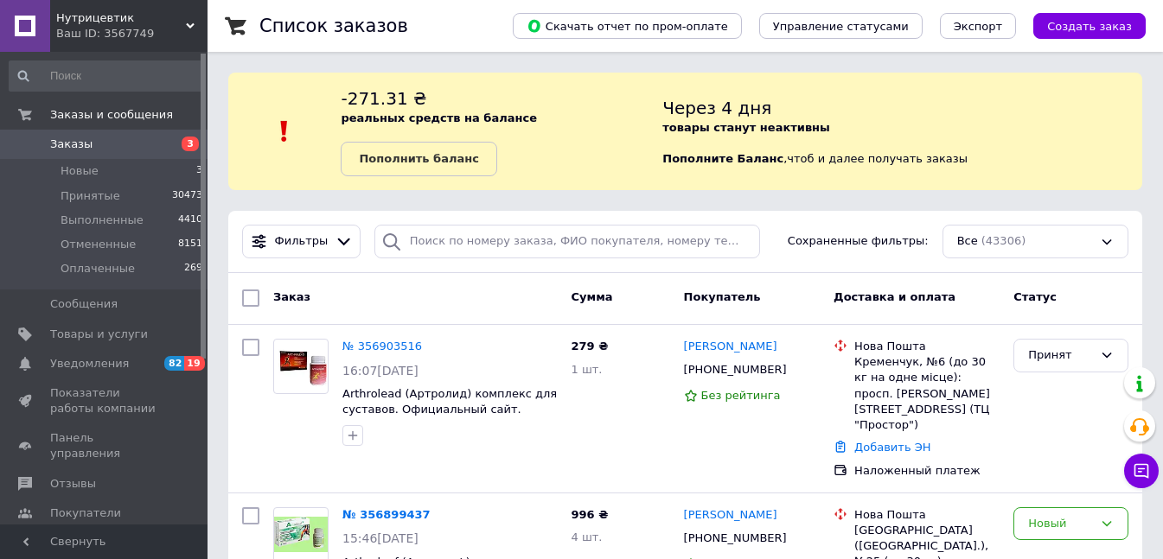
click at [87, 146] on span "Заказы" at bounding box center [105, 145] width 110 height 16
click at [128, 151] on span "Заказы" at bounding box center [105, 145] width 110 height 16
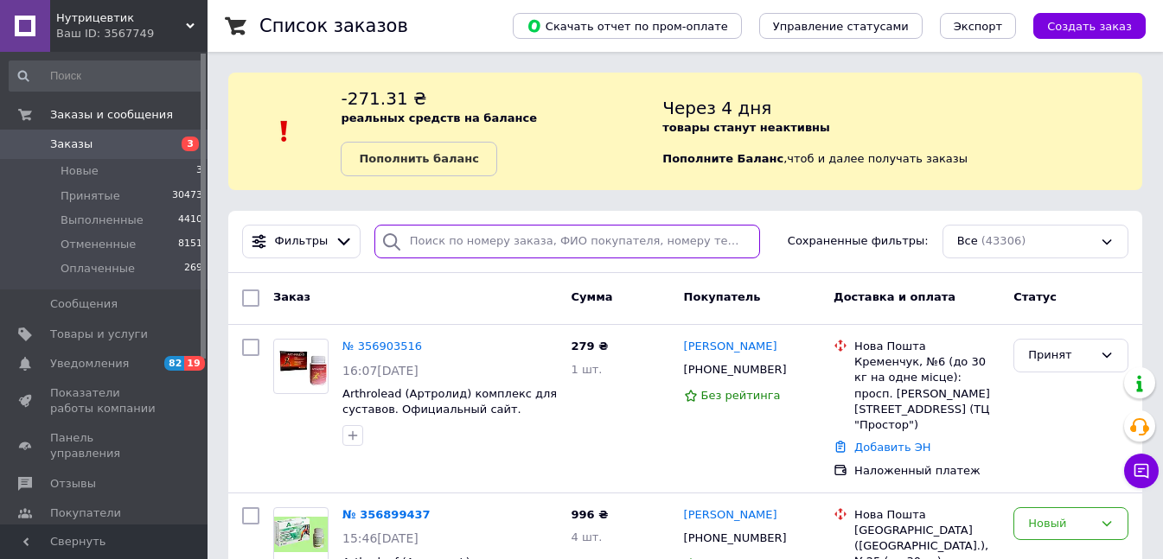
click at [433, 241] on input "search" at bounding box center [567, 242] width 386 height 34
paste input "0956222078"
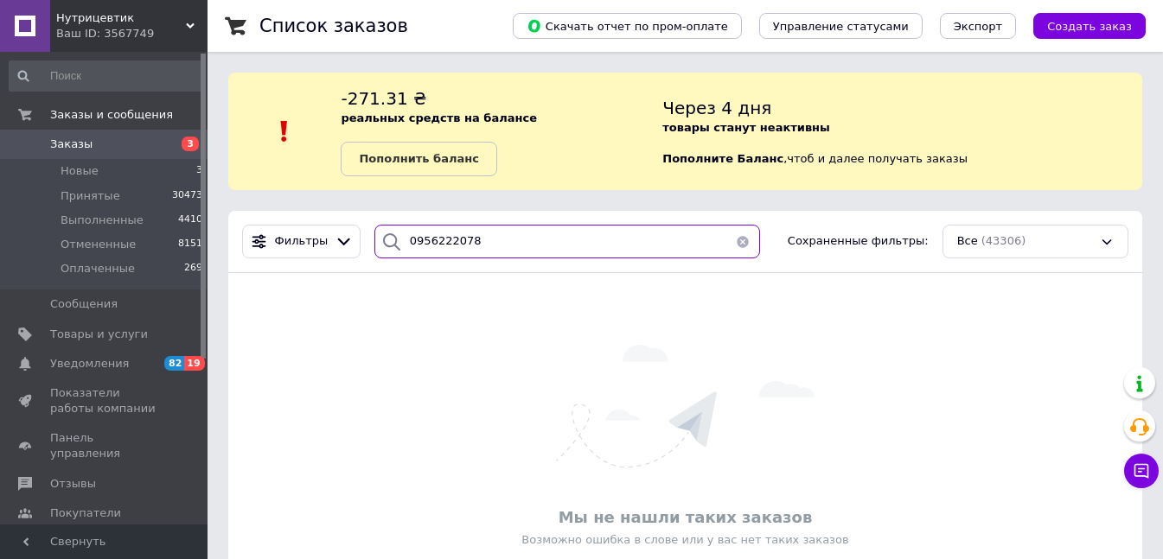
type input "0956222078"
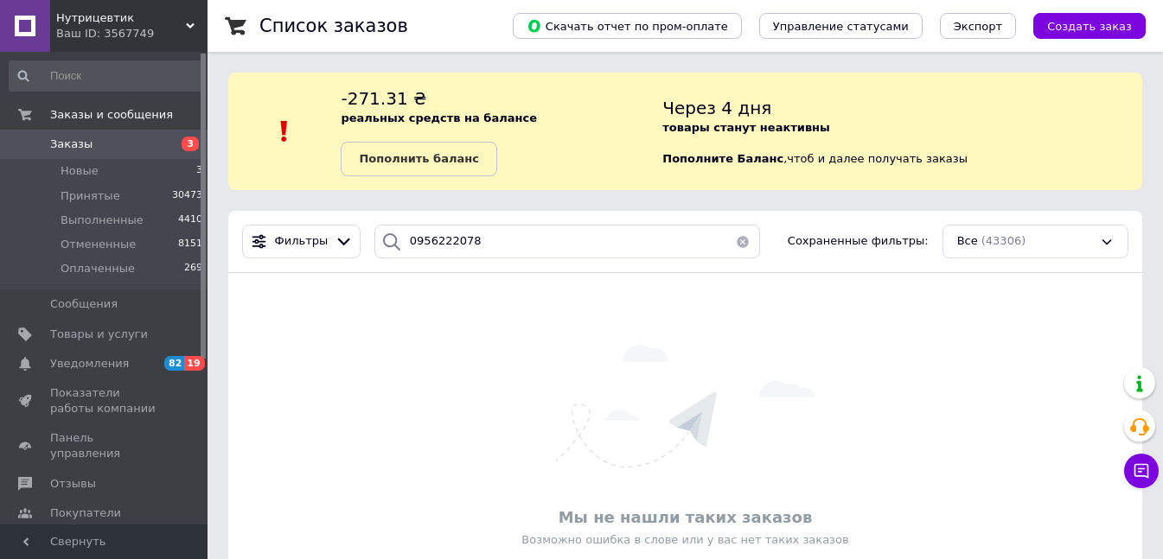
click at [137, 147] on span "Заказы" at bounding box center [105, 145] width 110 height 16
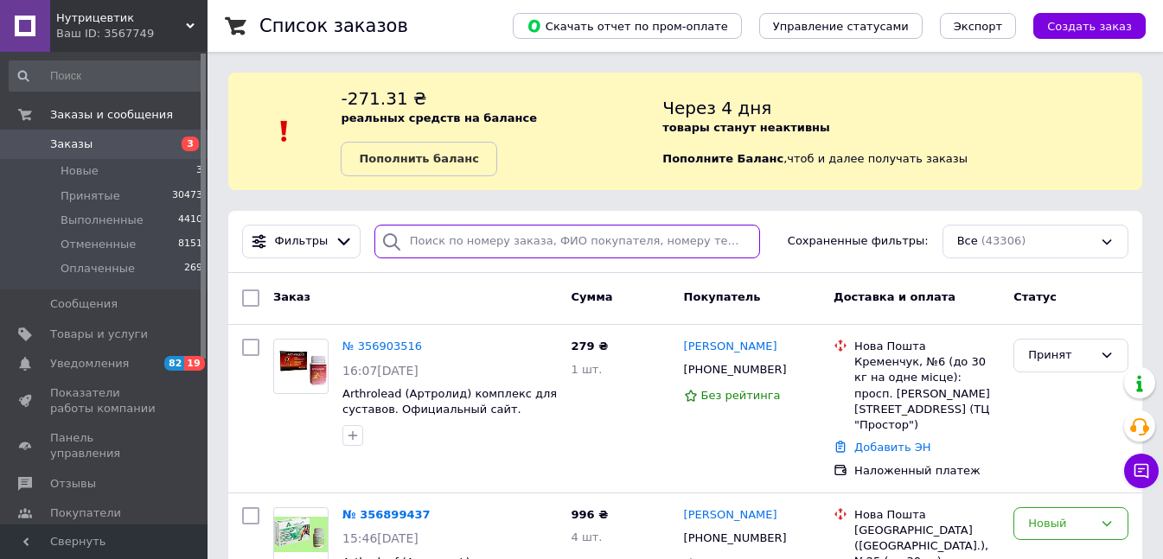
click at [467, 233] on input "search" at bounding box center [567, 242] width 386 height 34
paste input "0951910625"
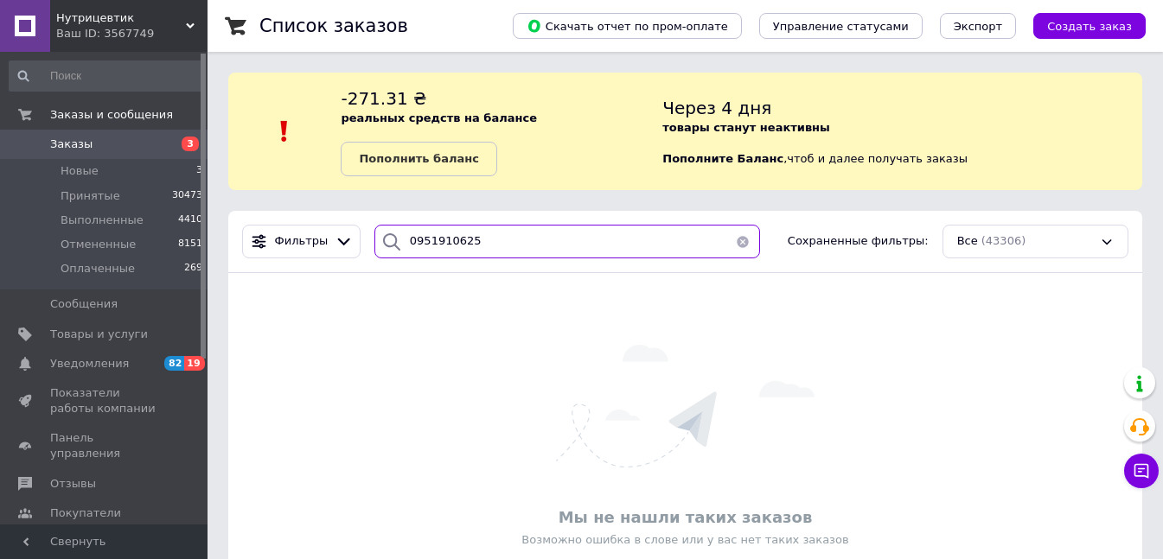
type input "0951910625"
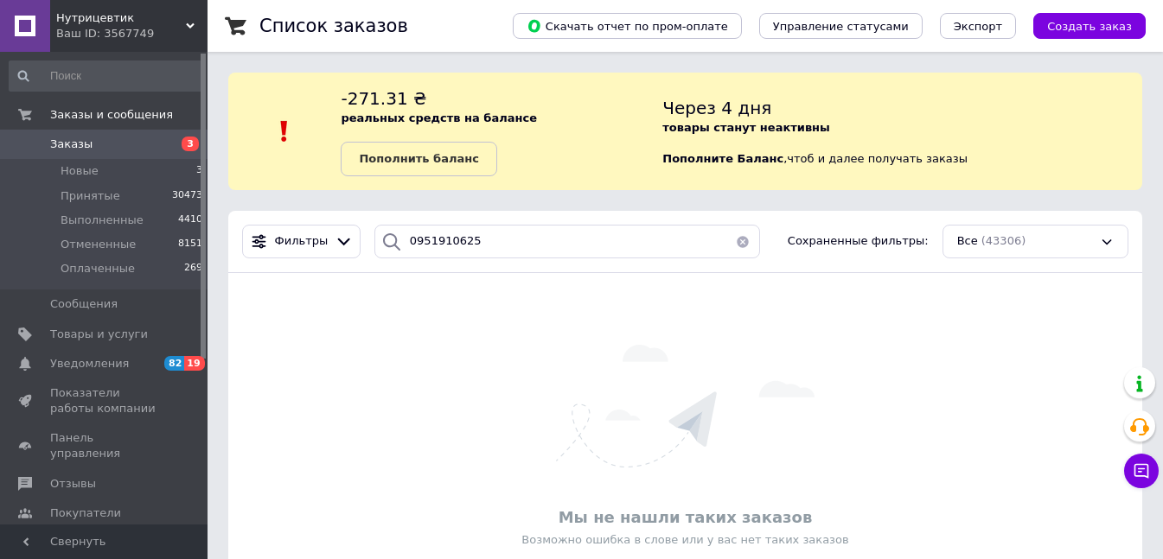
click at [136, 141] on span "Заказы" at bounding box center [105, 145] width 110 height 16
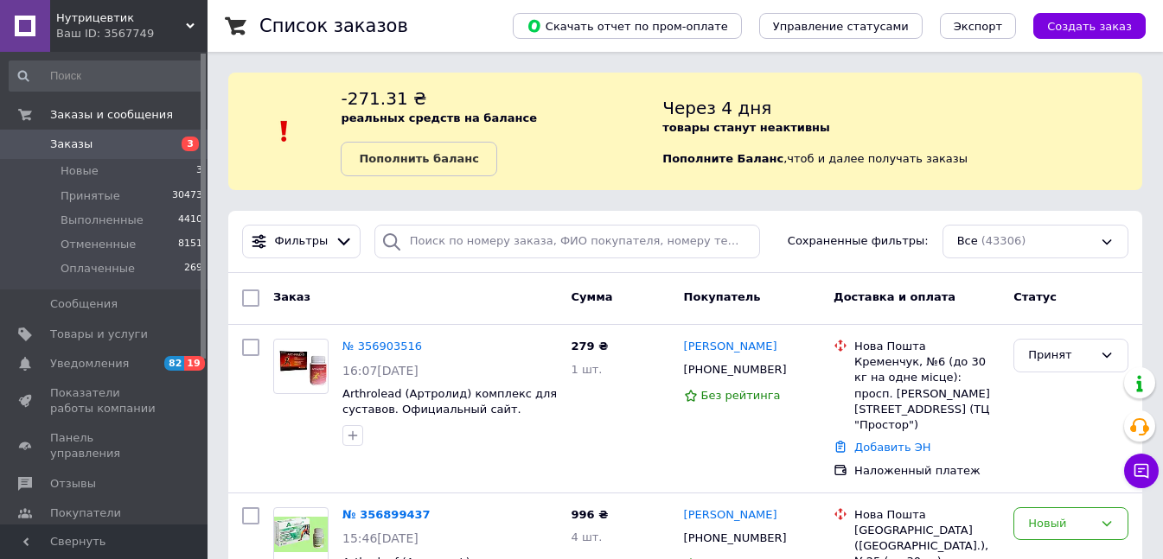
click at [141, 146] on span "Заказы" at bounding box center [105, 145] width 110 height 16
click at [104, 172] on li "Новые 3" at bounding box center [106, 171] width 213 height 24
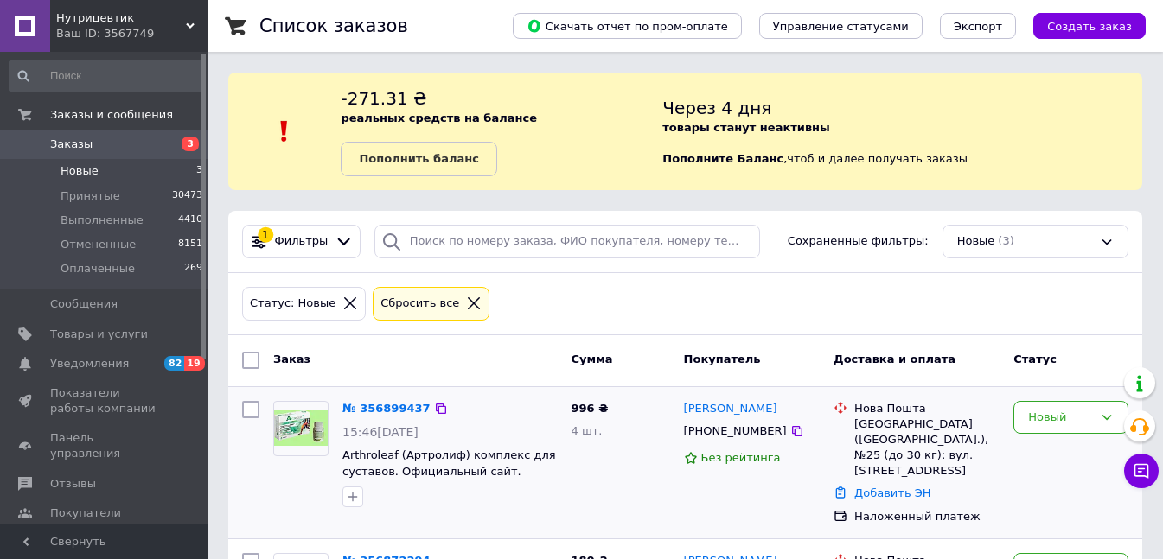
scroll to position [241, 0]
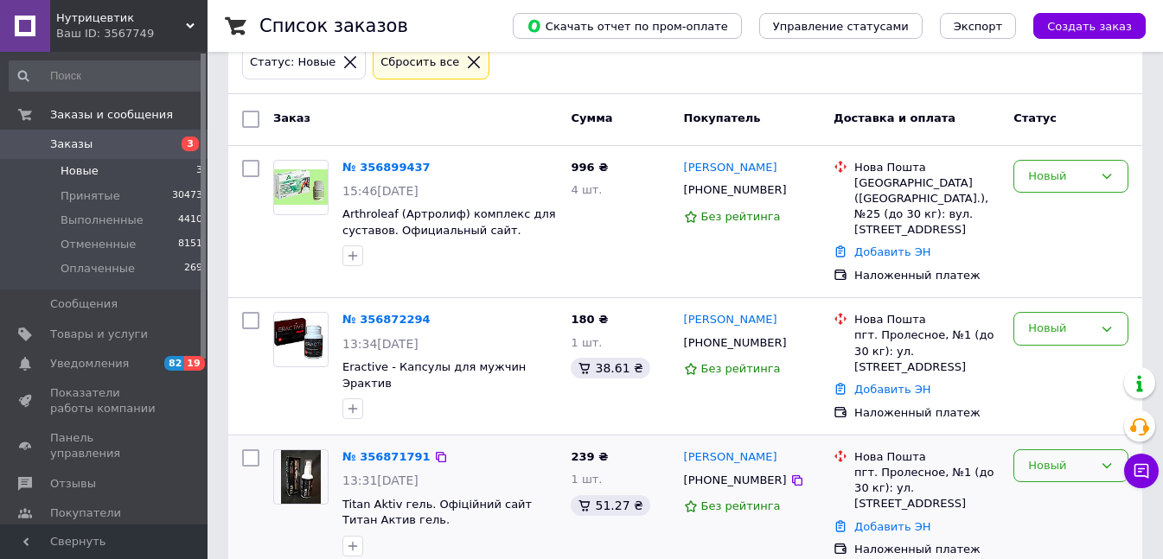
click at [1058, 450] on div "Новый" at bounding box center [1070, 467] width 115 height 34
click at [1048, 486] on li "Принят" at bounding box center [1070, 502] width 113 height 32
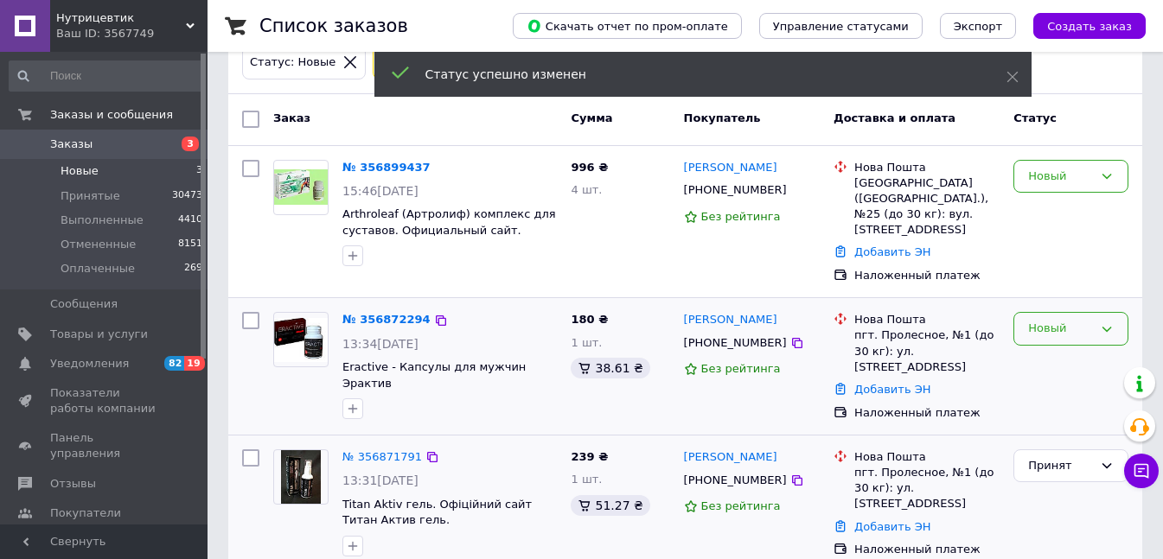
click at [1062, 320] on div "Новый" at bounding box center [1060, 329] width 65 height 18
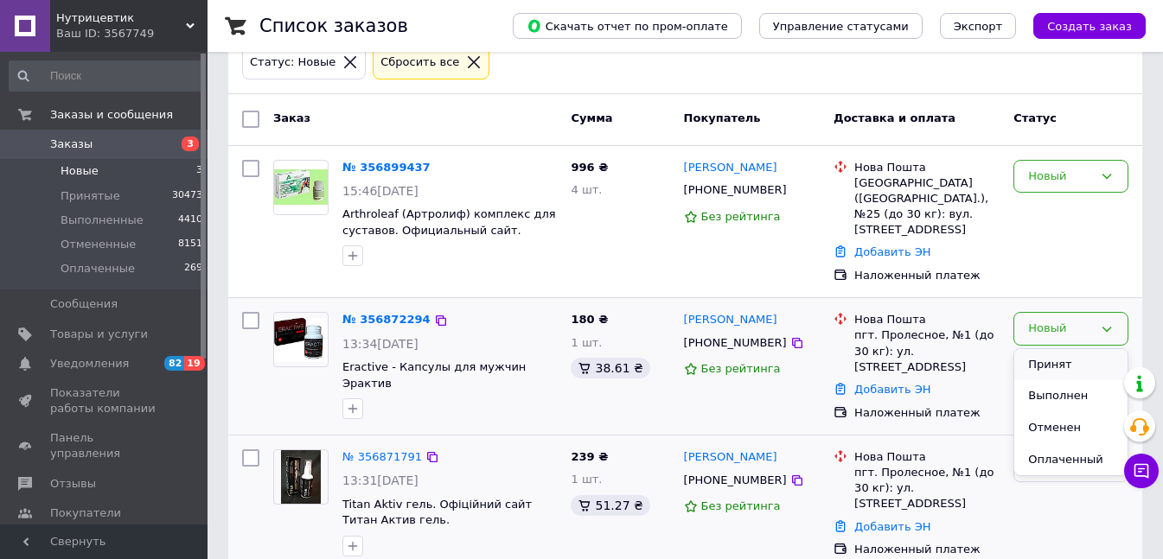
click at [1050, 353] on li "Принят" at bounding box center [1070, 365] width 113 height 32
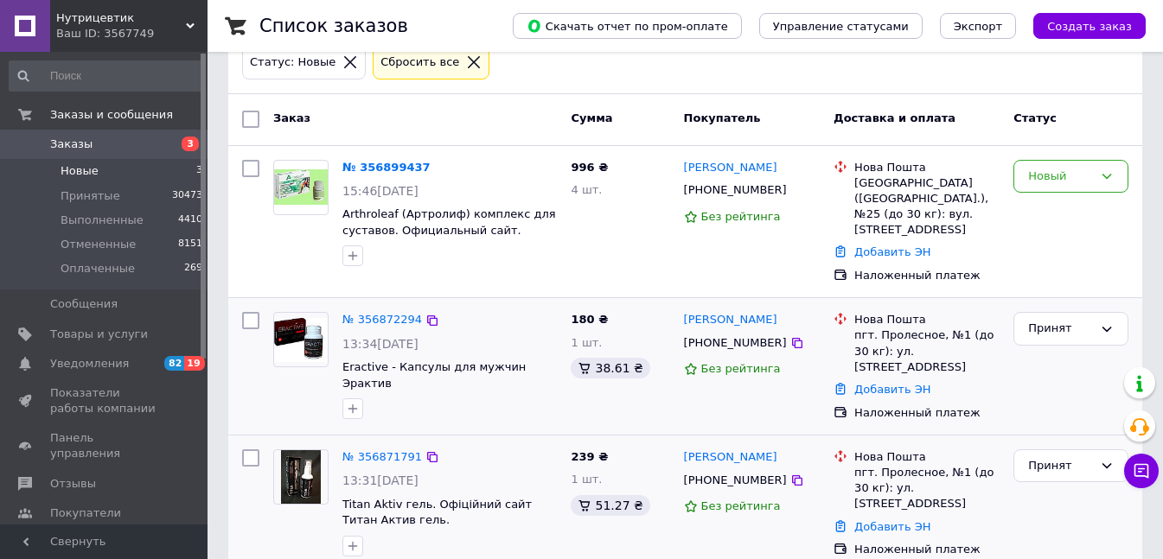
click at [108, 141] on span "Заказы" at bounding box center [105, 145] width 110 height 16
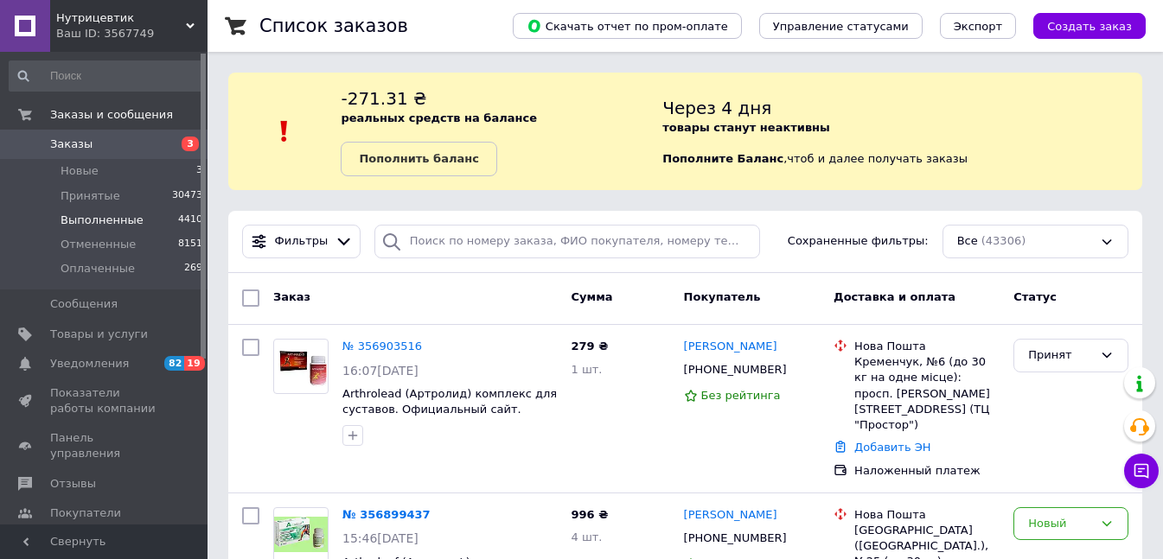
click at [100, 170] on li "Новые 3" at bounding box center [106, 171] width 213 height 24
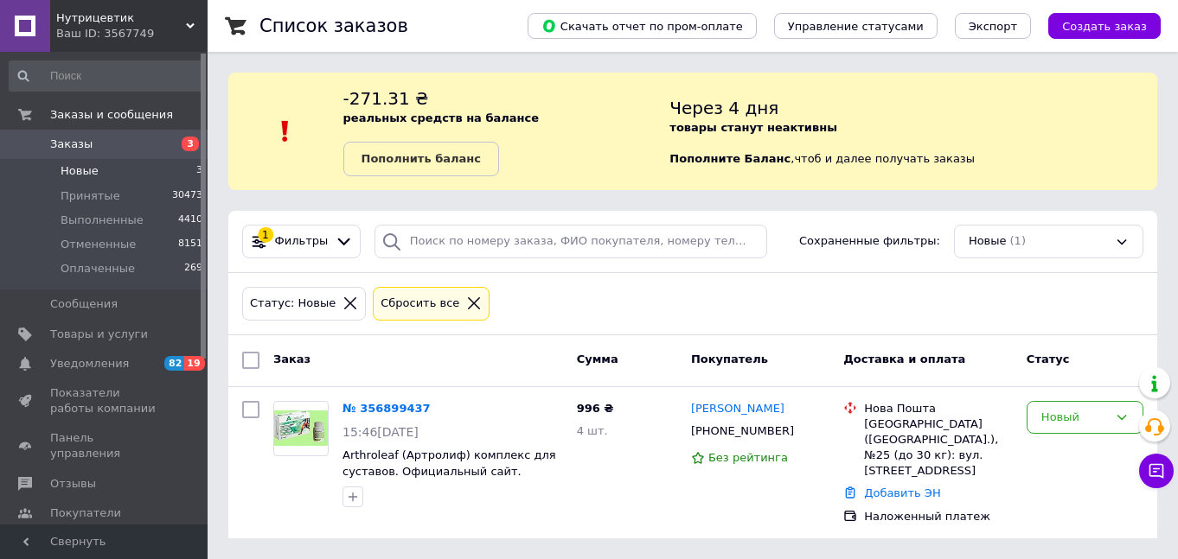
click at [137, 144] on span "Заказы" at bounding box center [105, 145] width 110 height 16
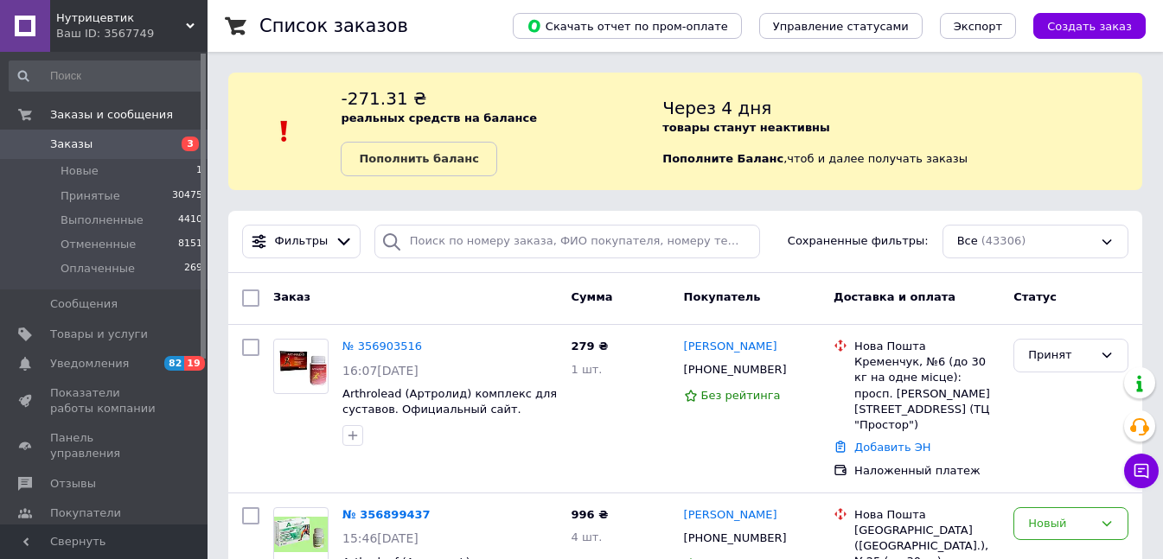
click at [81, 143] on span "Заказы" at bounding box center [71, 145] width 42 height 16
click at [87, 141] on span "Заказы" at bounding box center [105, 145] width 110 height 16
click at [144, 150] on span "Заказы" at bounding box center [105, 145] width 110 height 16
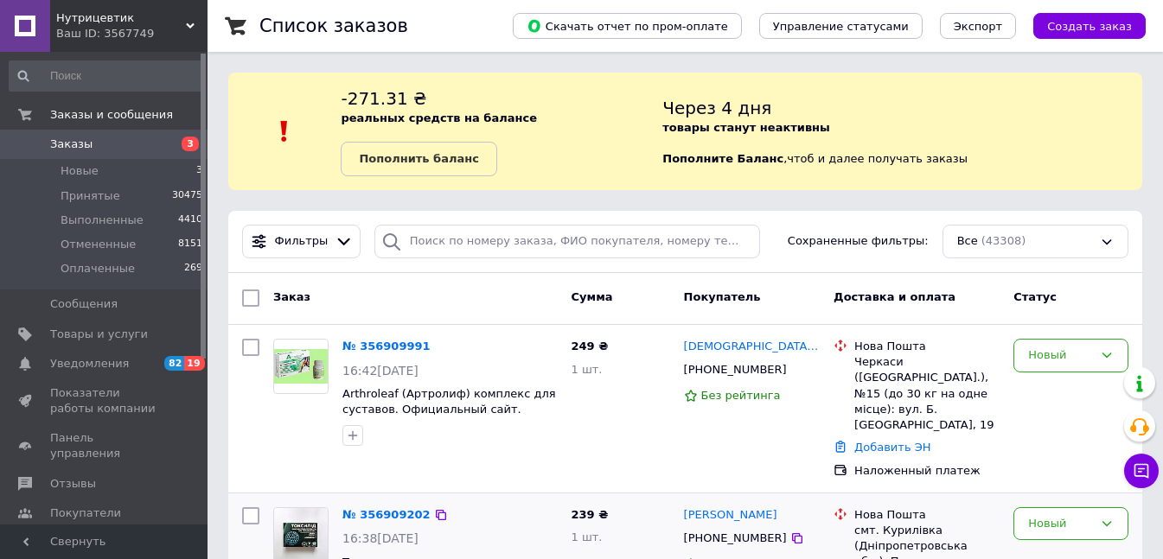
scroll to position [173, 0]
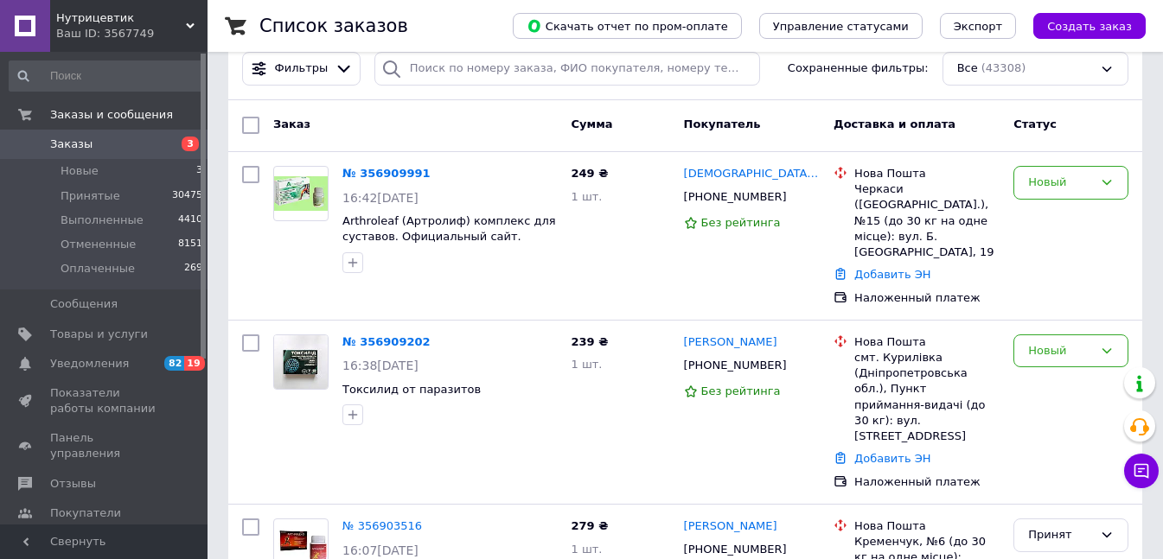
click at [132, 144] on span "Заказы" at bounding box center [105, 145] width 110 height 16
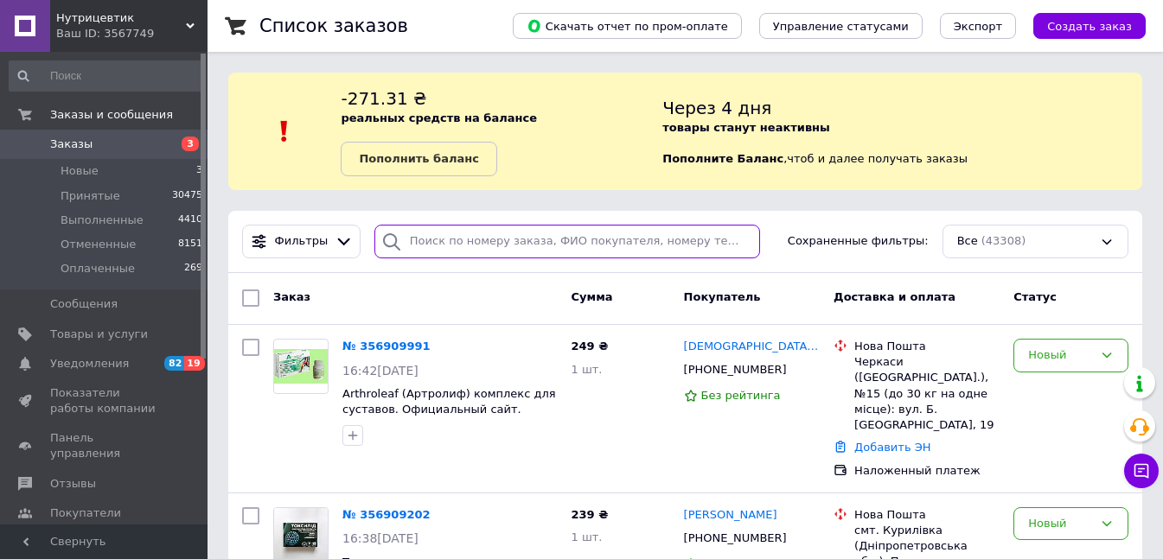
click at [465, 252] on input "search" at bounding box center [567, 242] width 386 height 34
click at [525, 250] on input "search" at bounding box center [567, 242] width 386 height 34
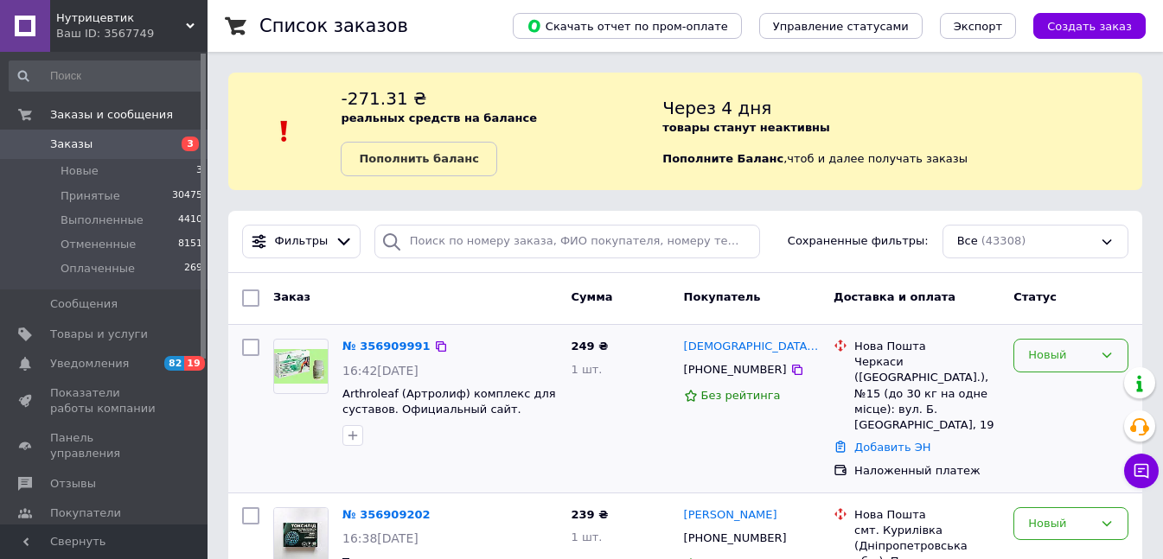
click at [1040, 360] on div "Новый" at bounding box center [1060, 356] width 65 height 18
click at [1036, 399] on li "Принят" at bounding box center [1070, 392] width 113 height 32
drag, startPoint x: 769, startPoint y: 348, endPoint x: 680, endPoint y: 348, distance: 89.1
click at [680, 348] on div "[PERSON_NAME] [PHONE_NUMBER] Без рейтинга" at bounding box center [752, 409] width 150 height 154
copy link "[DEMOGRAPHIC_DATA][PERSON_NAME]"
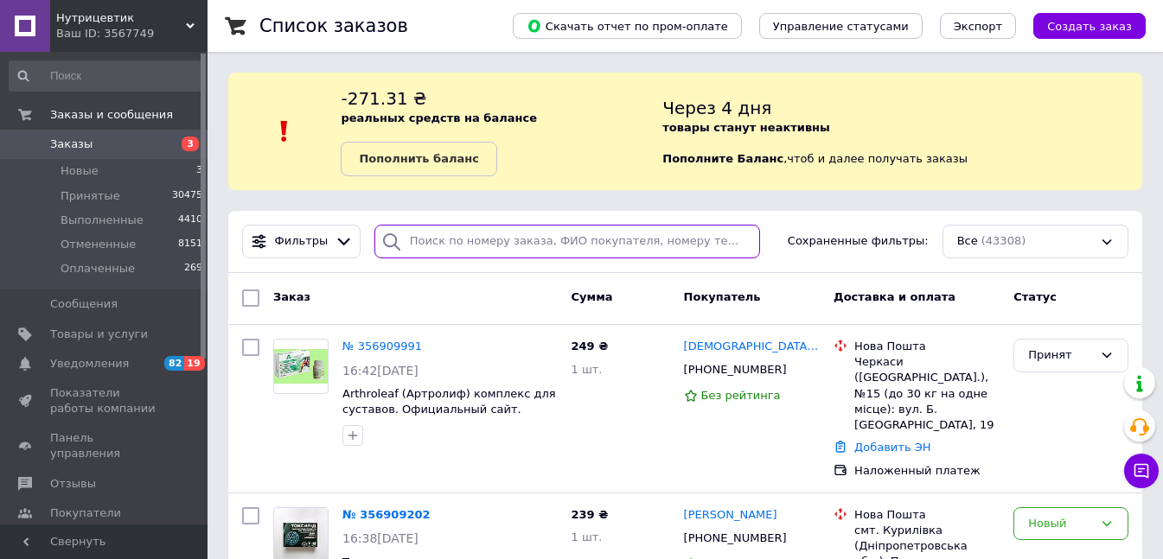
click at [422, 237] on input "search" at bounding box center [567, 242] width 386 height 34
paste input "0501868145"
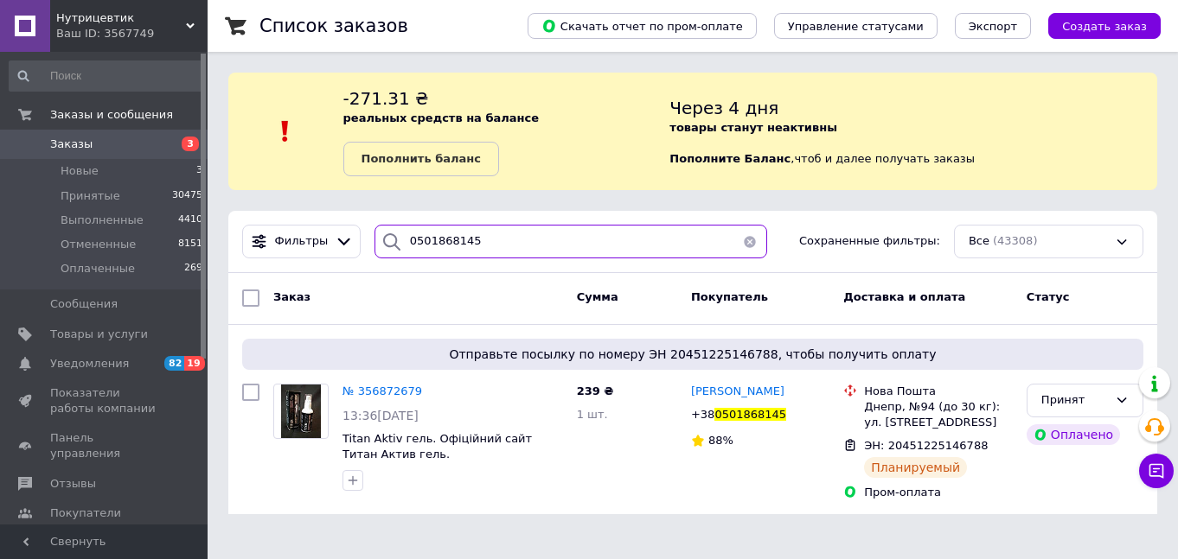
type input "0501868145"
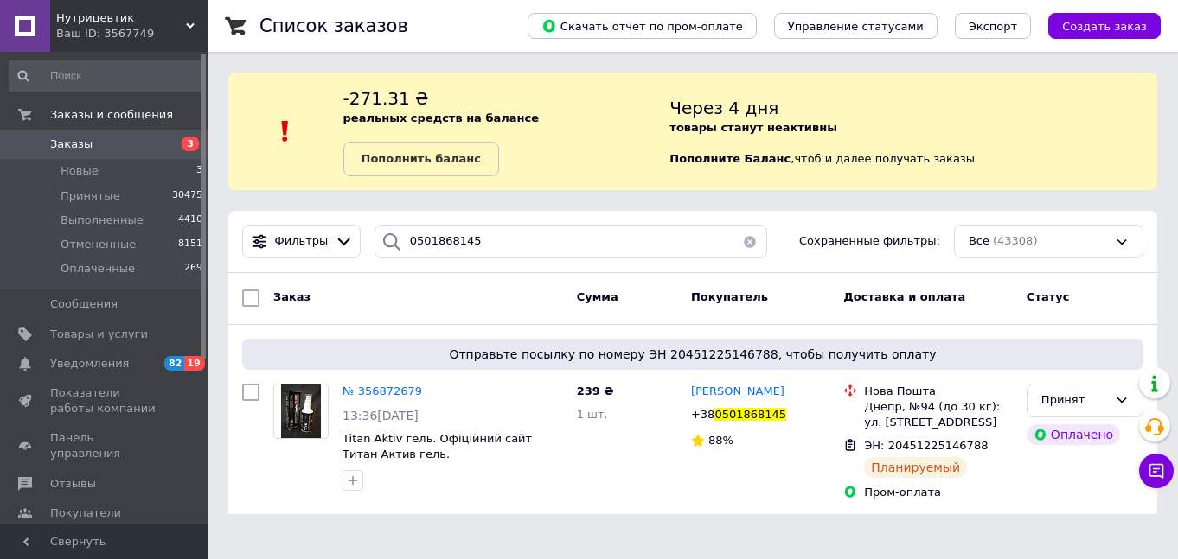
click at [144, 141] on span "Заказы" at bounding box center [105, 145] width 110 height 16
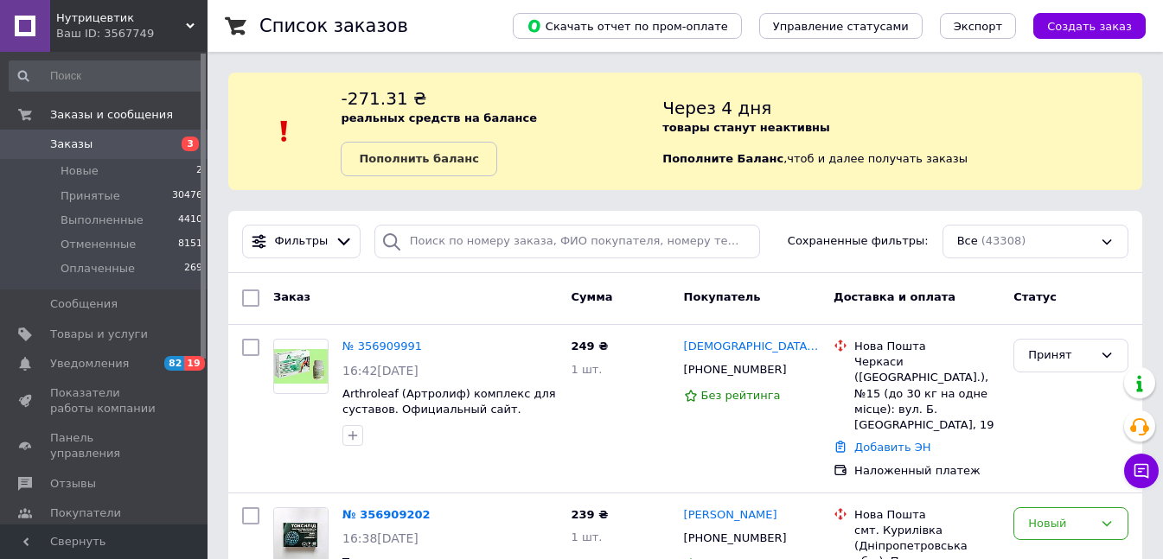
click at [144, 138] on span "Заказы" at bounding box center [105, 145] width 110 height 16
click at [130, 140] on span "Заказы" at bounding box center [105, 145] width 110 height 16
click at [116, 155] on link "Заказы 3" at bounding box center [106, 144] width 213 height 29
click at [107, 143] on span "Заказы" at bounding box center [105, 145] width 110 height 16
click at [119, 144] on span "Заказы" at bounding box center [105, 145] width 110 height 16
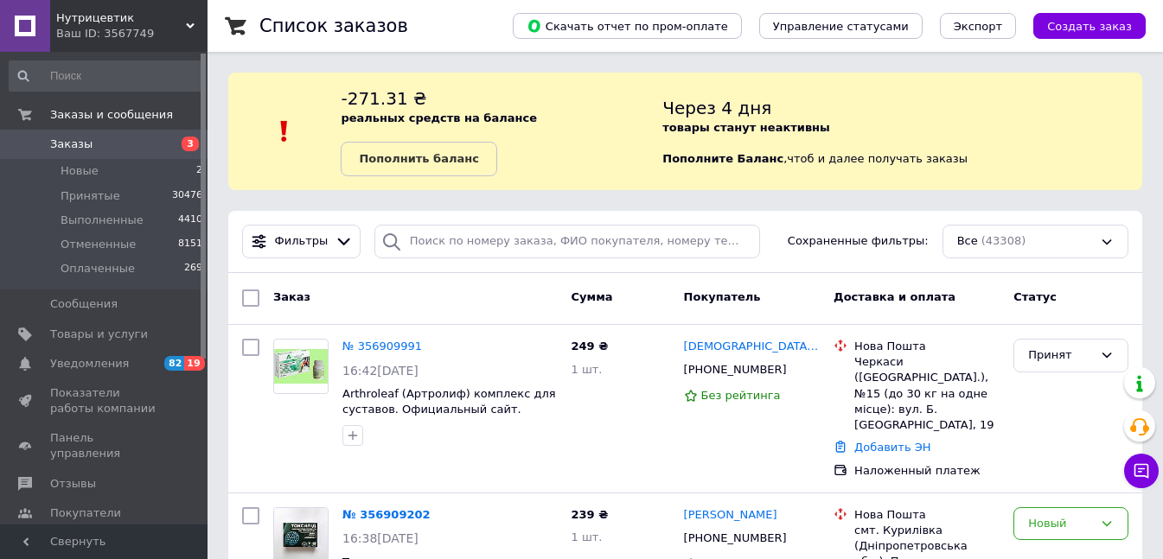
click at [124, 139] on span "Заказы" at bounding box center [105, 145] width 110 height 16
click at [137, 140] on span "Заказы" at bounding box center [105, 145] width 110 height 16
click at [140, 140] on span "Заказы" at bounding box center [105, 145] width 110 height 16
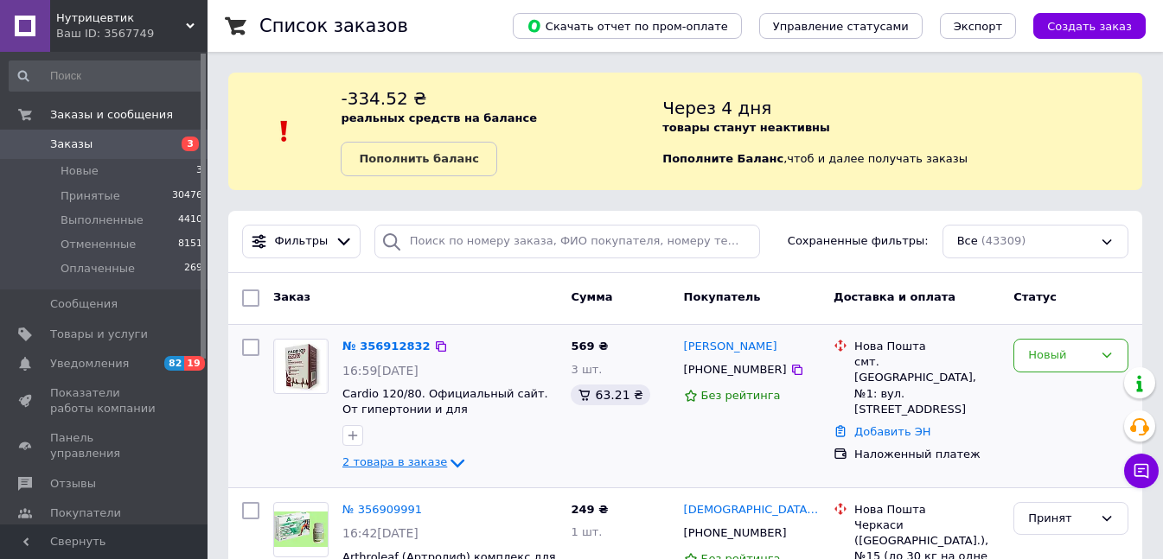
click at [403, 464] on span "2 товара в заказе" at bounding box center [394, 462] width 105 height 13
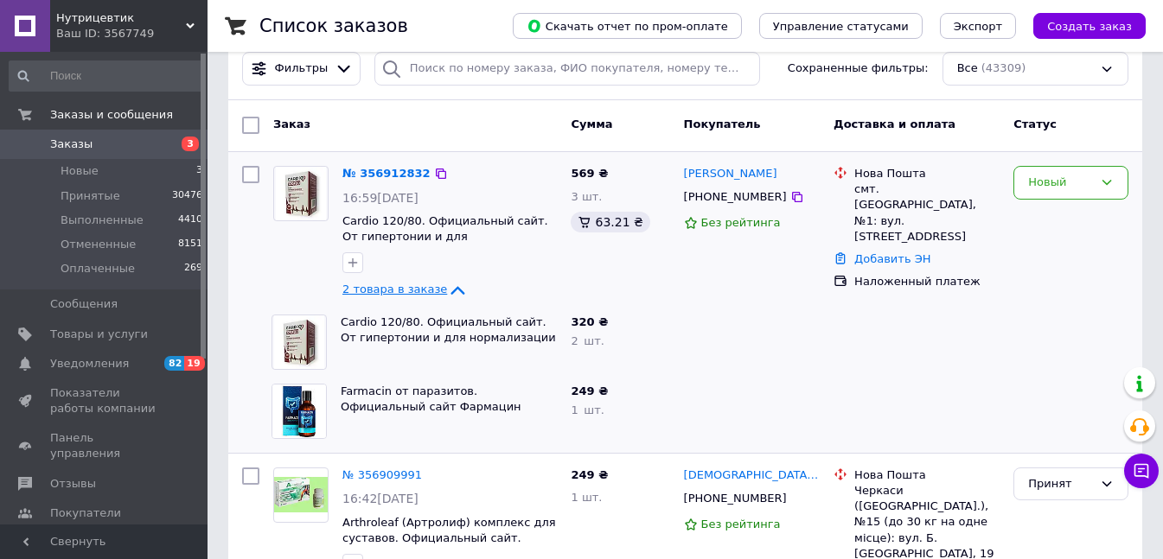
scroll to position [259, 0]
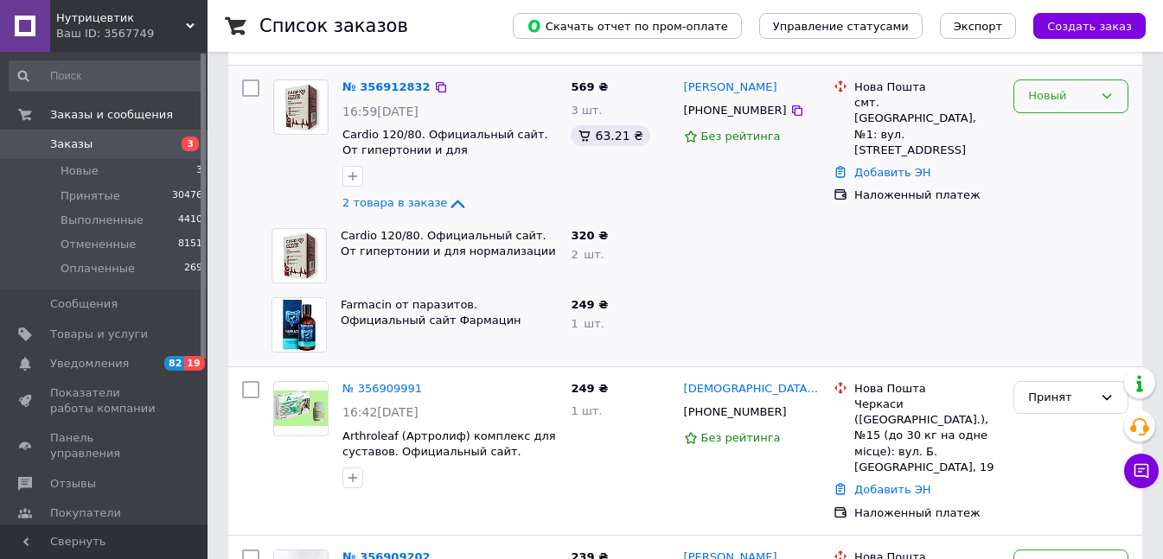
click at [1036, 102] on div "Новый" at bounding box center [1060, 96] width 65 height 18
click at [1038, 131] on li "Принят" at bounding box center [1070, 133] width 113 height 32
click at [157, 143] on span "Заказы" at bounding box center [105, 145] width 110 height 16
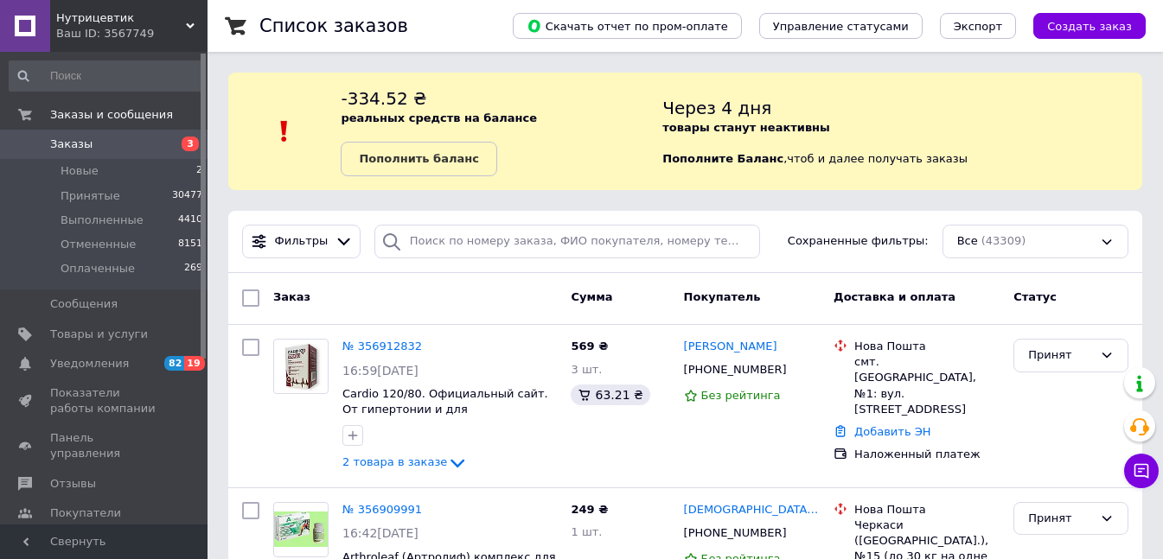
click at [113, 143] on span "Заказы" at bounding box center [105, 145] width 110 height 16
click at [106, 140] on span "Заказы" at bounding box center [105, 145] width 110 height 16
click at [108, 141] on span "Заказы" at bounding box center [105, 145] width 110 height 16
click at [111, 131] on link "Заказы 3" at bounding box center [106, 144] width 213 height 29
click at [124, 150] on span "Заказы" at bounding box center [105, 145] width 110 height 16
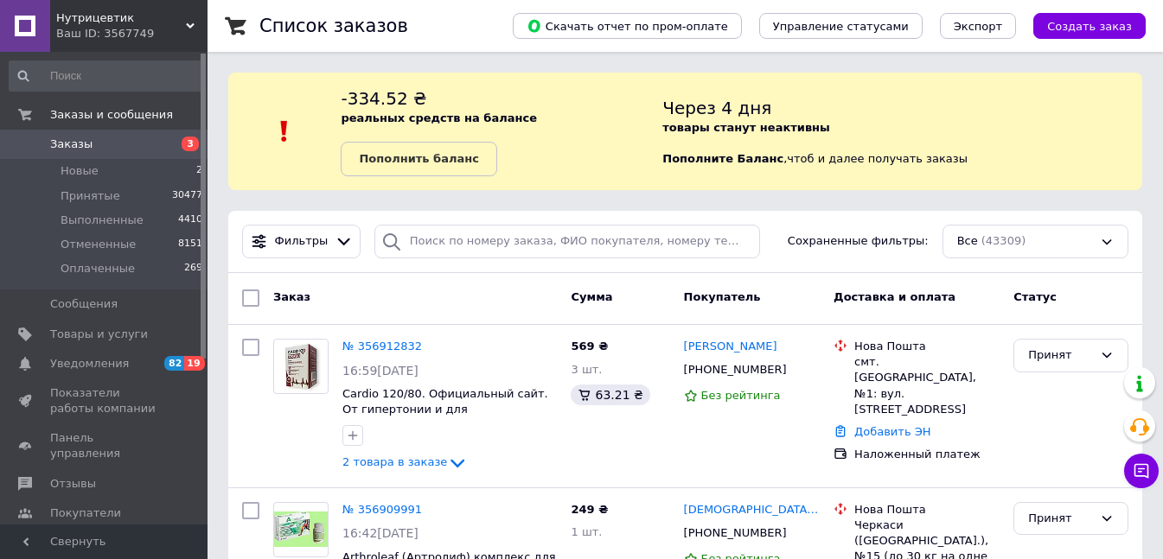
click at [118, 150] on span "Заказы" at bounding box center [105, 145] width 110 height 16
click at [112, 162] on li "Новые 2" at bounding box center [106, 171] width 213 height 24
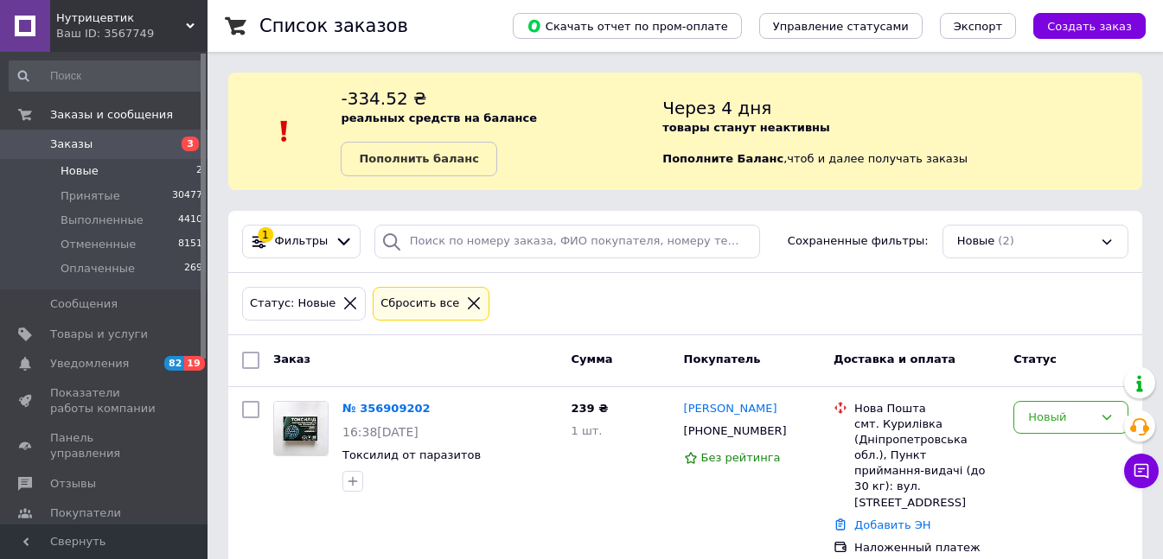
scroll to position [153, 0]
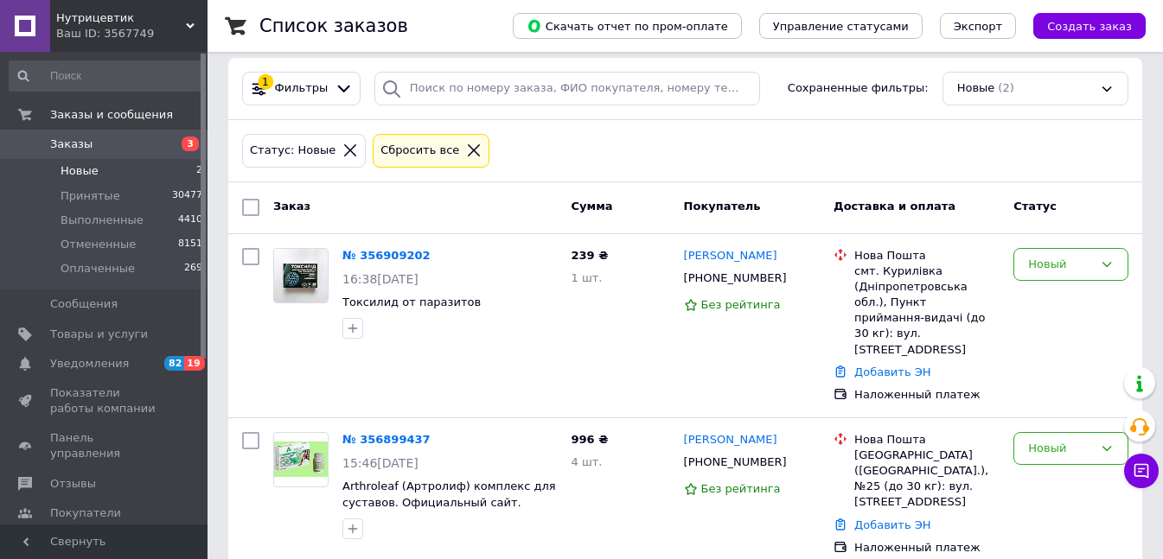
click at [118, 149] on span "Заказы" at bounding box center [105, 145] width 110 height 16
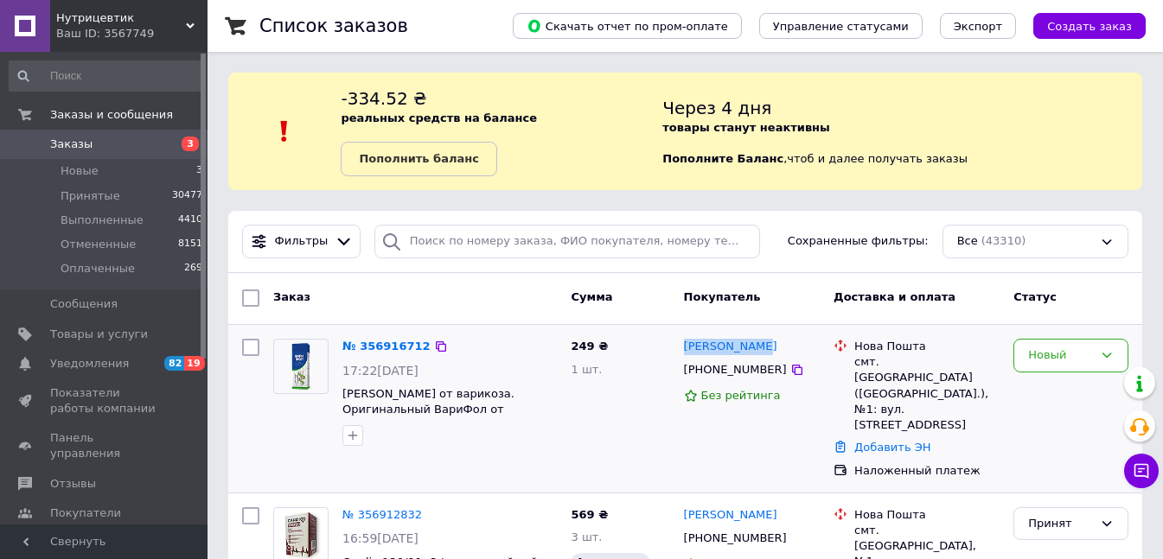
drag, startPoint x: 763, startPoint y: 349, endPoint x: 682, endPoint y: 351, distance: 80.4
click at [682, 351] on div "[PERSON_NAME]" at bounding box center [752, 347] width 140 height 20
click at [1063, 357] on div "Новый" at bounding box center [1060, 356] width 65 height 18
click at [1055, 381] on li "Принят" at bounding box center [1070, 392] width 113 height 32
click at [130, 137] on span "Заказы" at bounding box center [105, 145] width 110 height 16
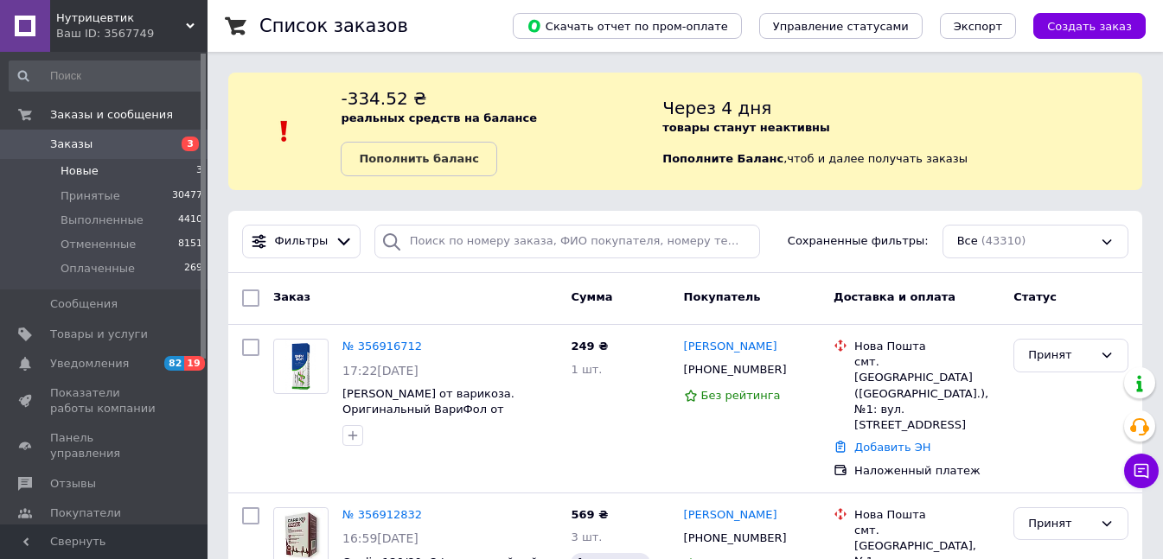
click at [109, 169] on li "Новые 3" at bounding box center [106, 171] width 213 height 24
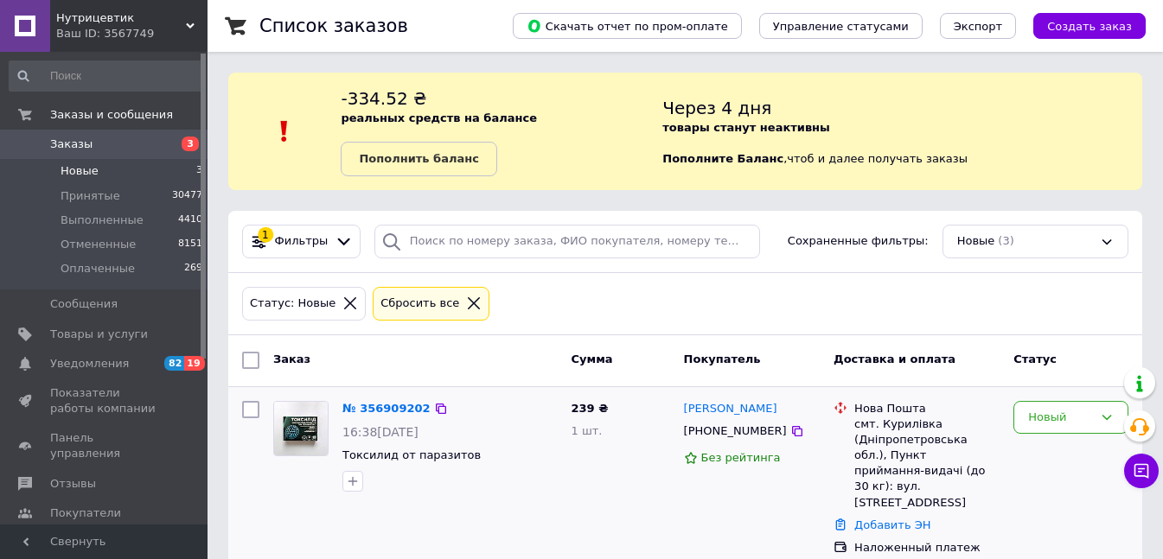
scroll to position [153, 0]
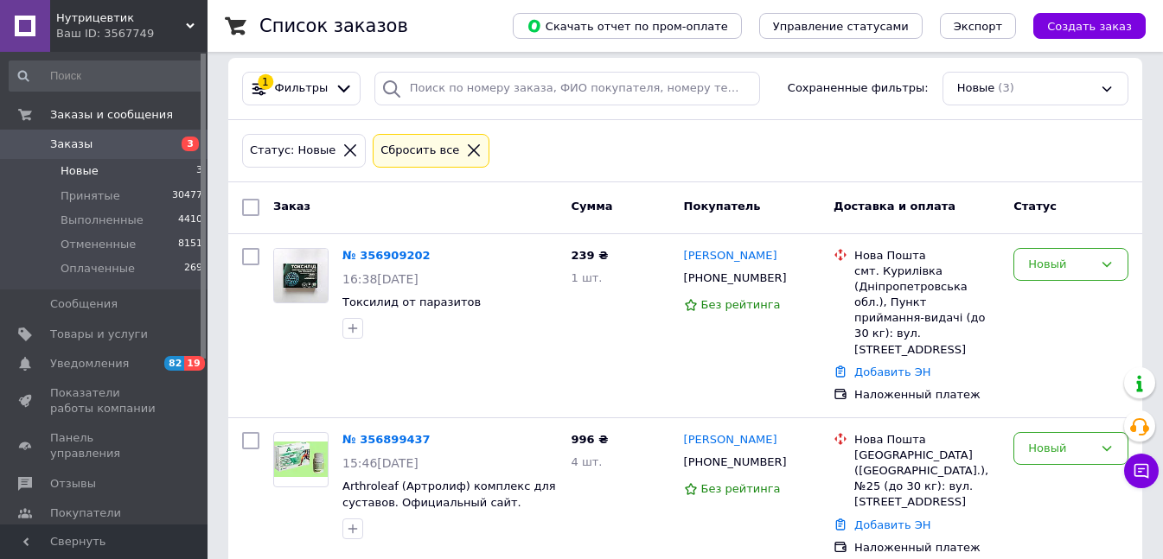
click at [156, 142] on span "Заказы" at bounding box center [105, 145] width 110 height 16
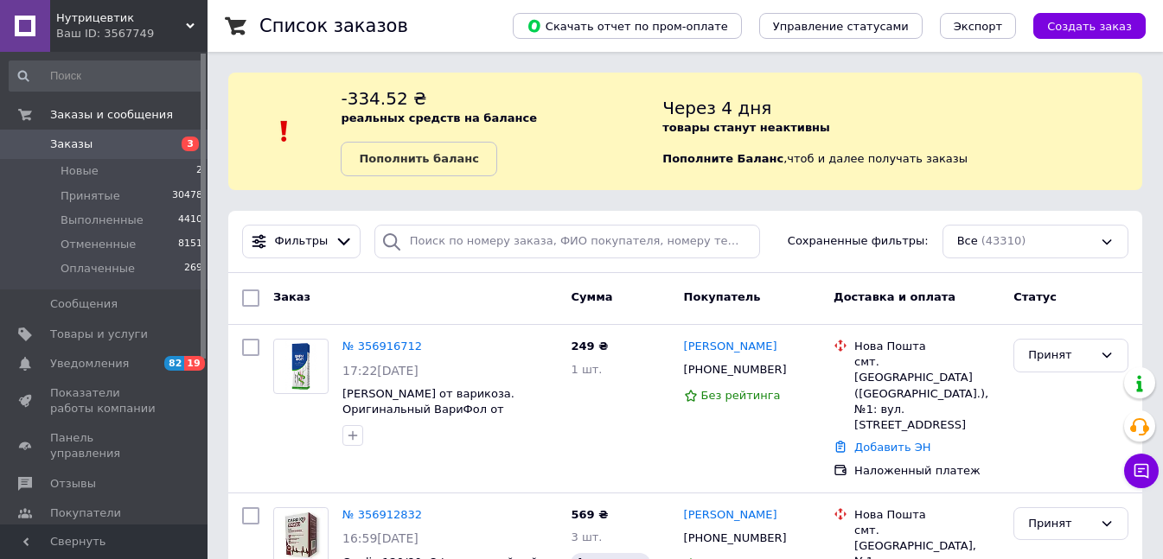
click at [115, 147] on span "Заказы" at bounding box center [105, 145] width 110 height 16
click at [149, 149] on span "Заказы" at bounding box center [105, 145] width 110 height 16
click at [118, 161] on li "Новые 2" at bounding box center [106, 171] width 213 height 24
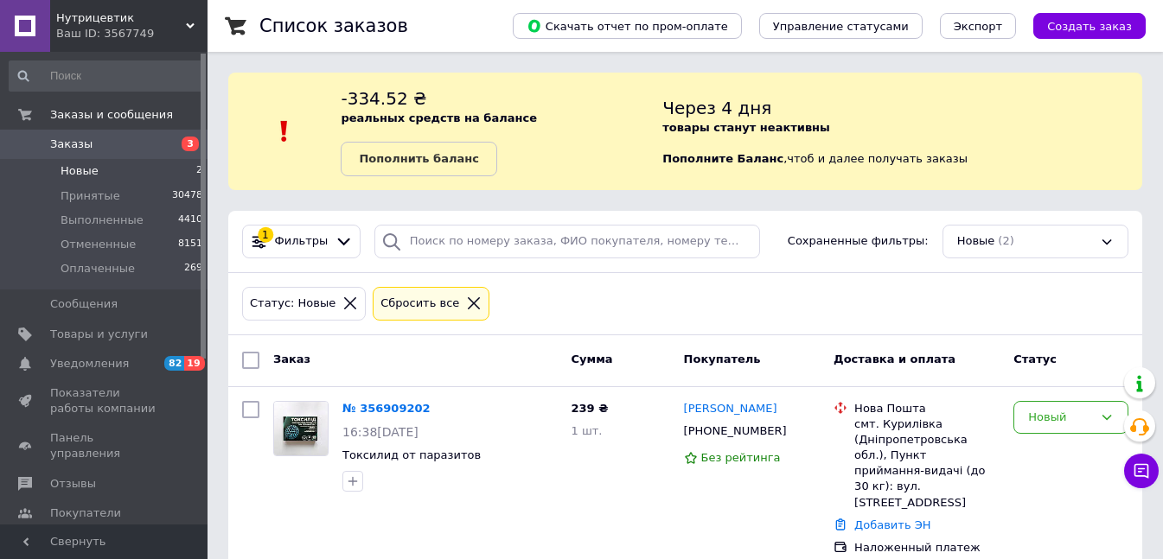
scroll to position [153, 0]
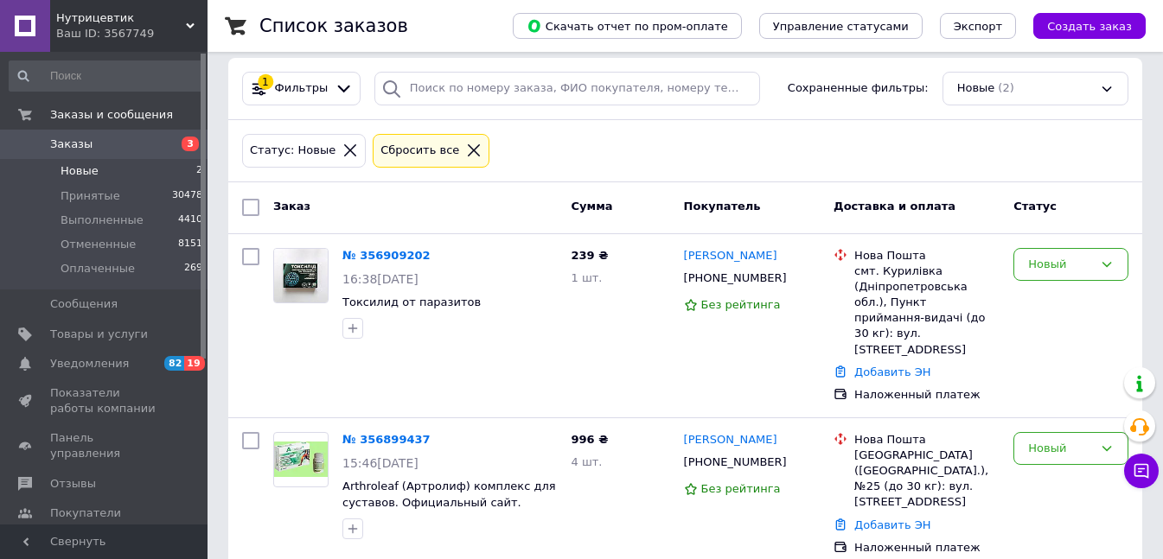
click at [125, 149] on span "Заказы" at bounding box center [105, 145] width 110 height 16
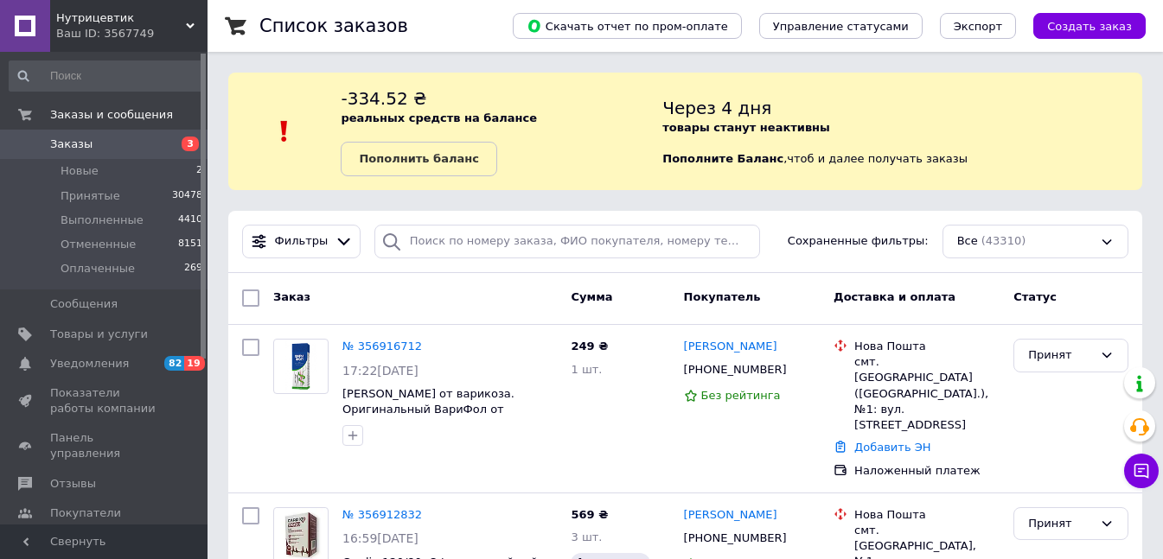
click at [144, 146] on span "Заказы" at bounding box center [105, 145] width 110 height 16
click at [133, 144] on span "Заказы" at bounding box center [105, 145] width 110 height 16
click at [139, 140] on span "Заказы" at bounding box center [105, 145] width 110 height 16
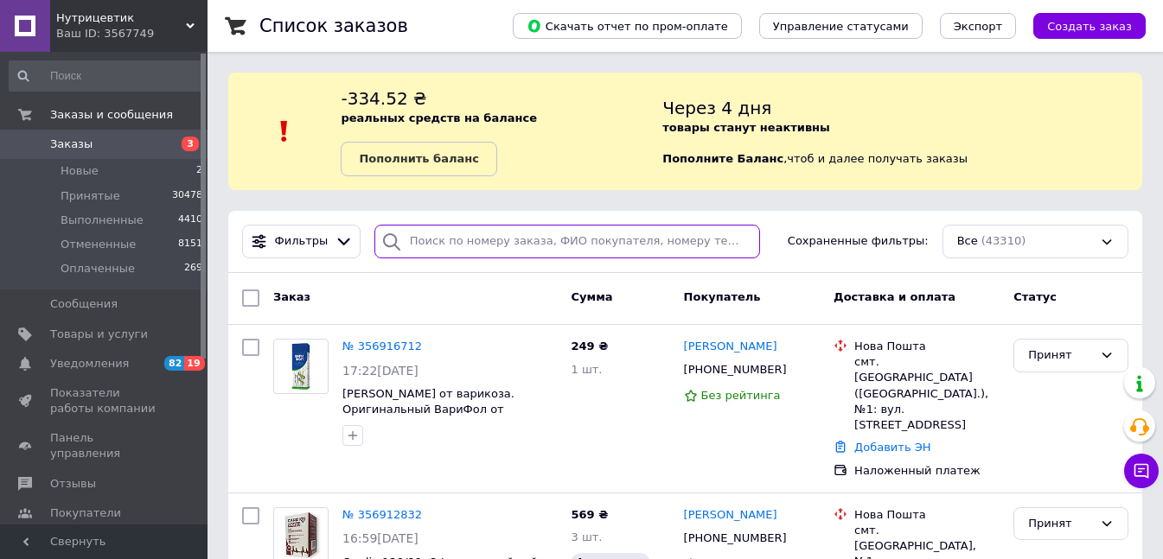
click at [450, 243] on input "search" at bounding box center [567, 242] width 386 height 34
paste input "0501868145"
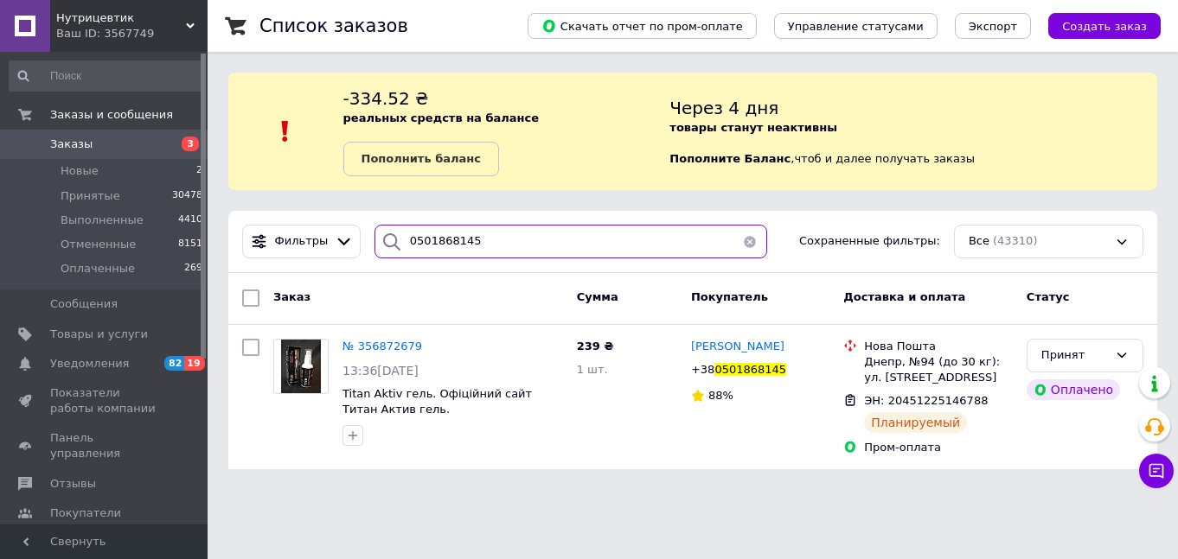
type input "0501868145"
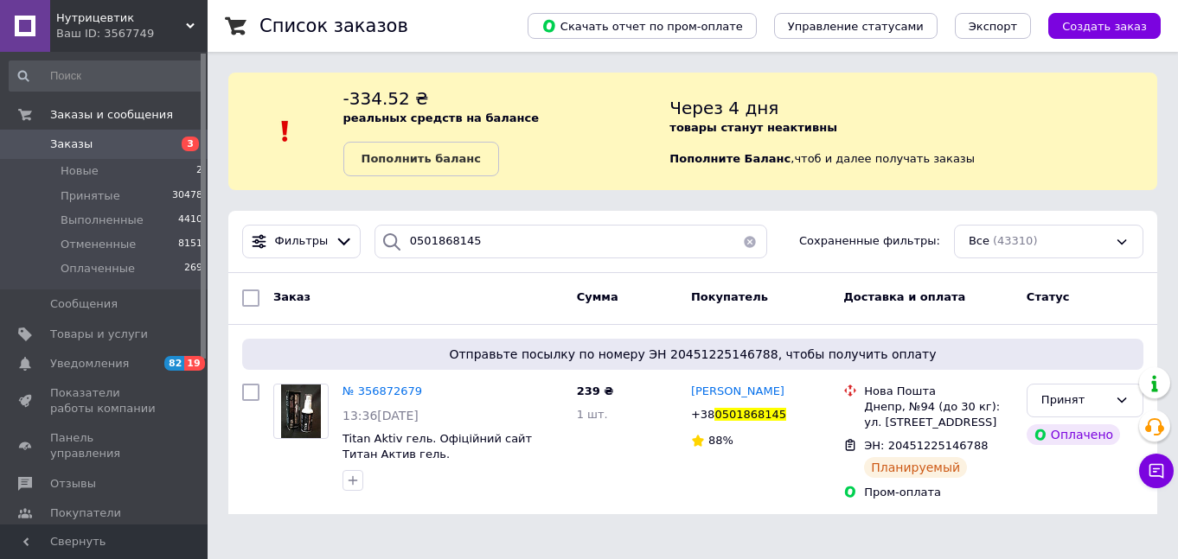
click at [122, 142] on span "Заказы" at bounding box center [105, 145] width 110 height 16
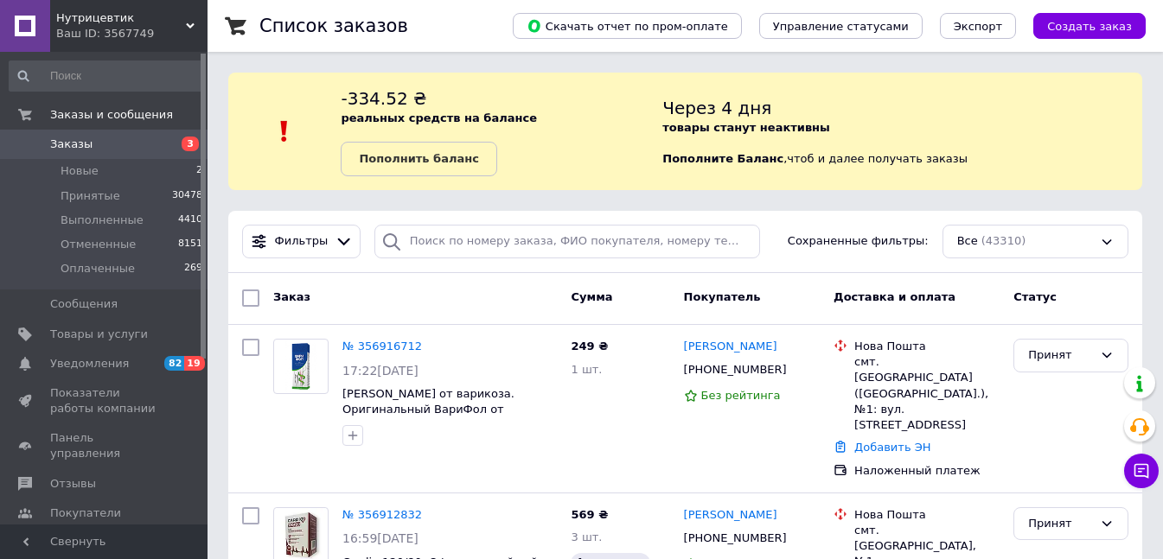
click at [137, 152] on span "Заказы" at bounding box center [105, 145] width 110 height 16
click at [103, 141] on span "Заказы" at bounding box center [105, 145] width 110 height 16
click at [150, 167] on li "Новые 2" at bounding box center [106, 171] width 213 height 24
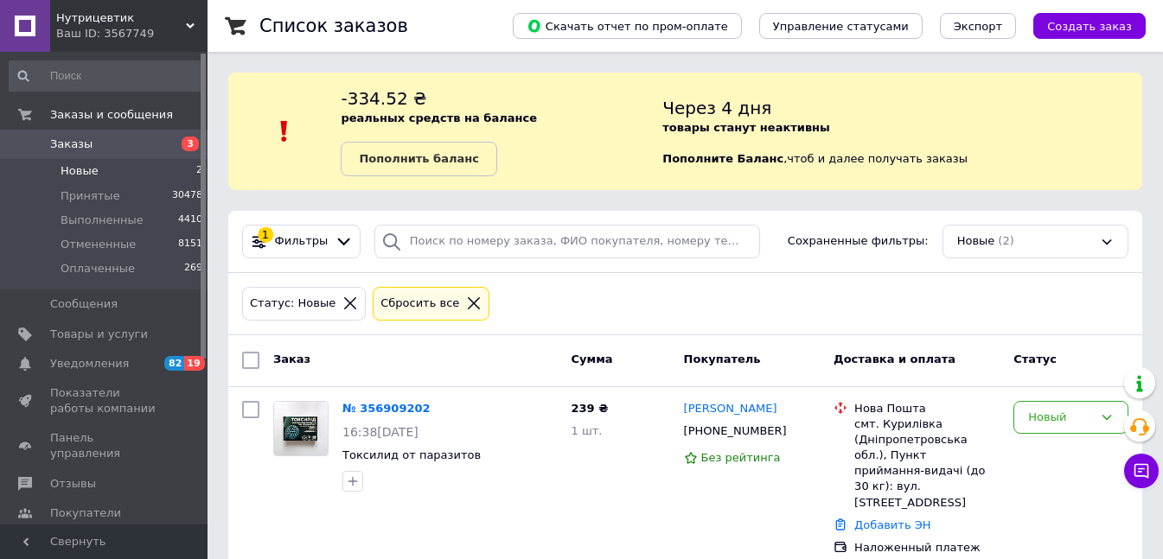
scroll to position [153, 0]
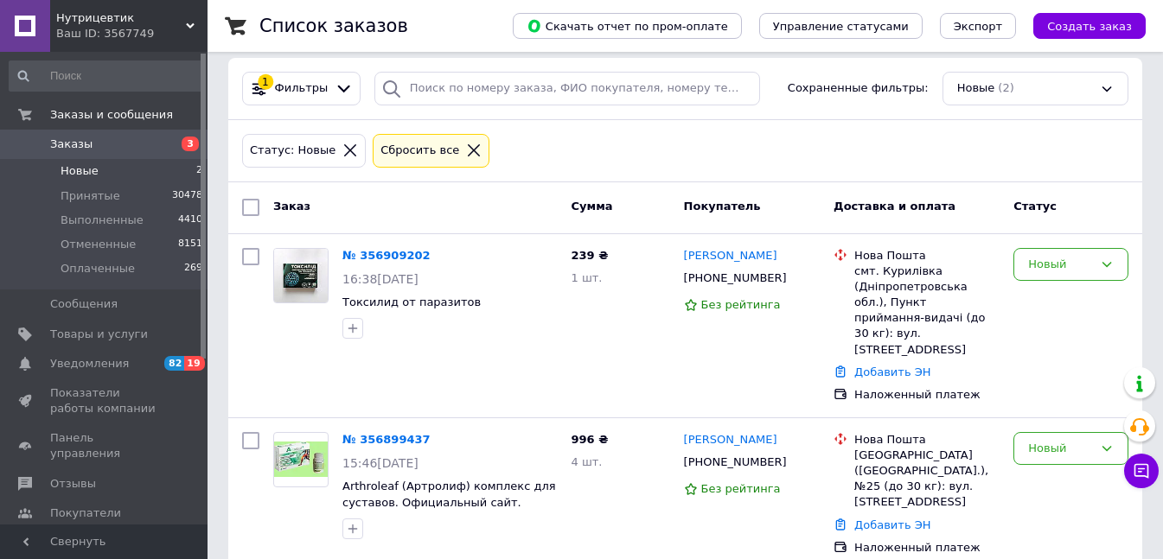
click at [139, 144] on span "Заказы" at bounding box center [105, 145] width 110 height 16
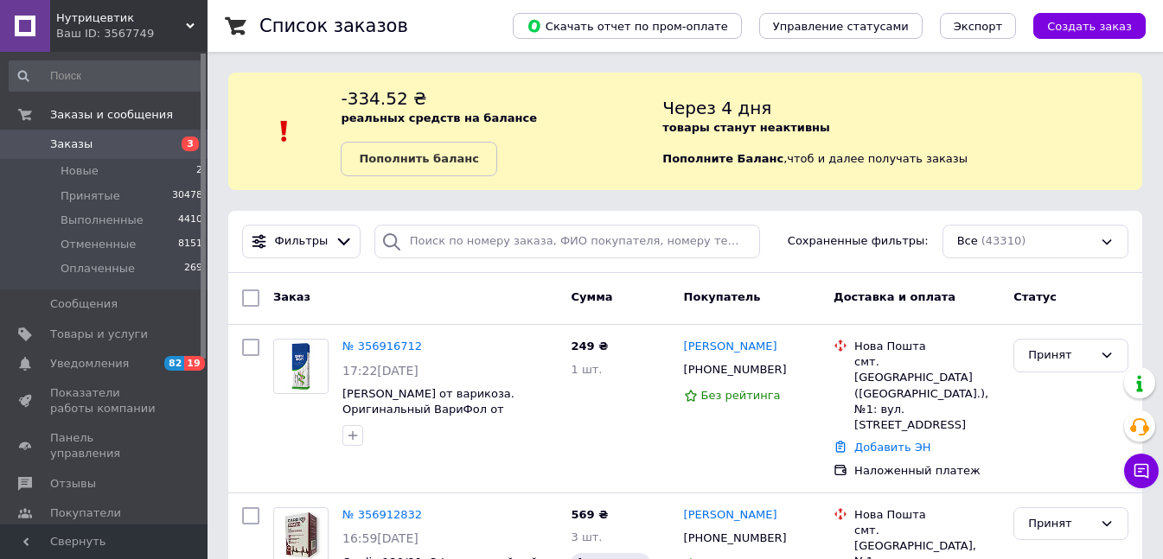
click at [138, 142] on span "Заказы" at bounding box center [105, 145] width 110 height 16
click at [103, 151] on span "Заказы" at bounding box center [105, 145] width 110 height 16
click at [108, 148] on span "Заказы" at bounding box center [105, 145] width 110 height 16
click at [130, 145] on span "Заказы" at bounding box center [105, 145] width 110 height 16
click at [138, 150] on span "Заказы" at bounding box center [105, 145] width 110 height 16
